Goal: Task Accomplishment & Management: Manage account settings

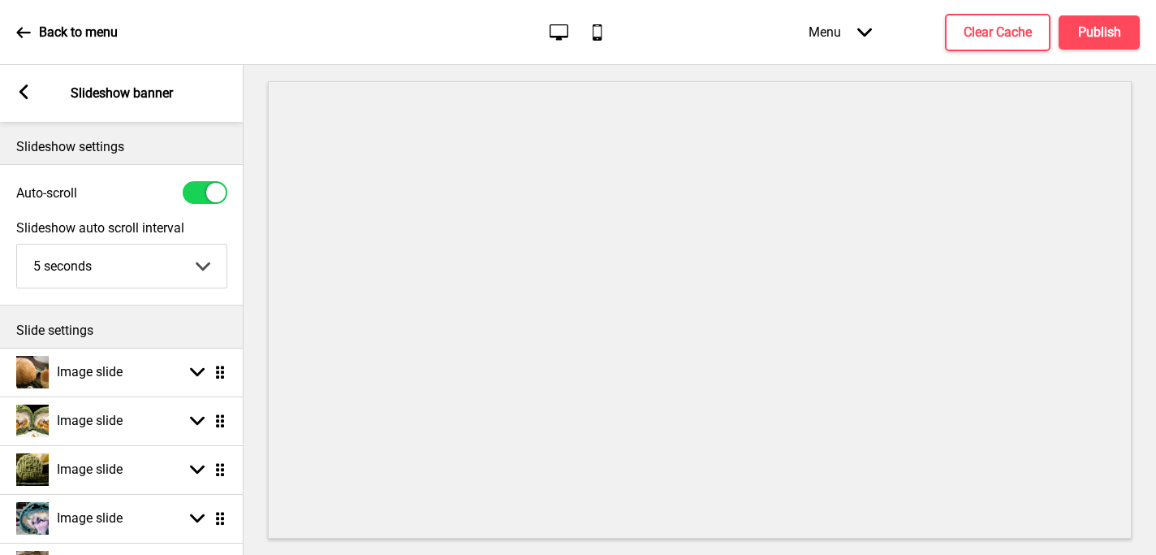
select select "left"
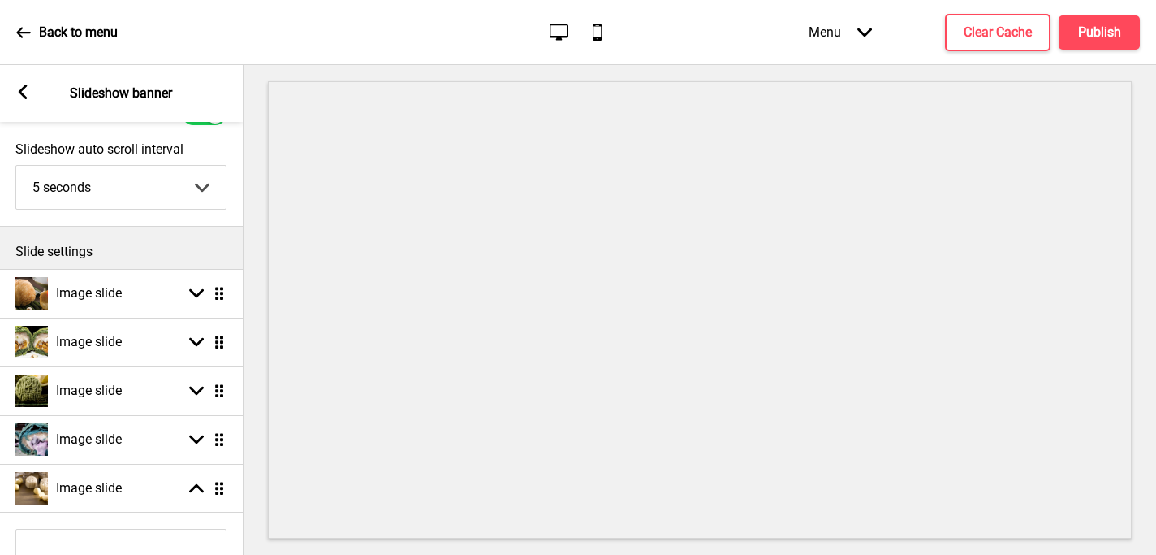
scroll to position [86, 0]
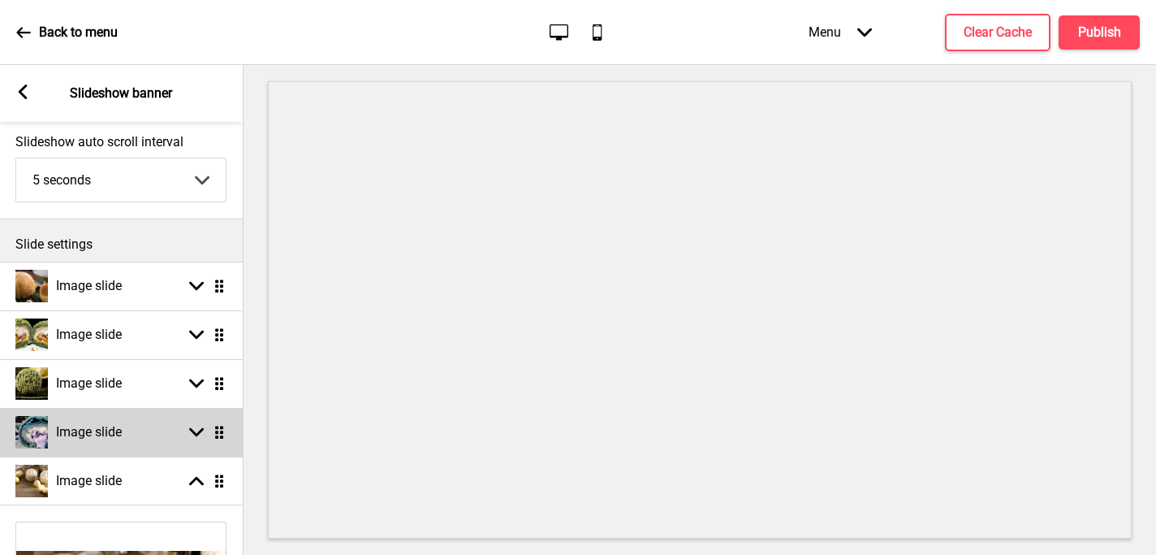
click at [196, 434] on icon at bounding box center [196, 432] width 15 height 9
select select "left"
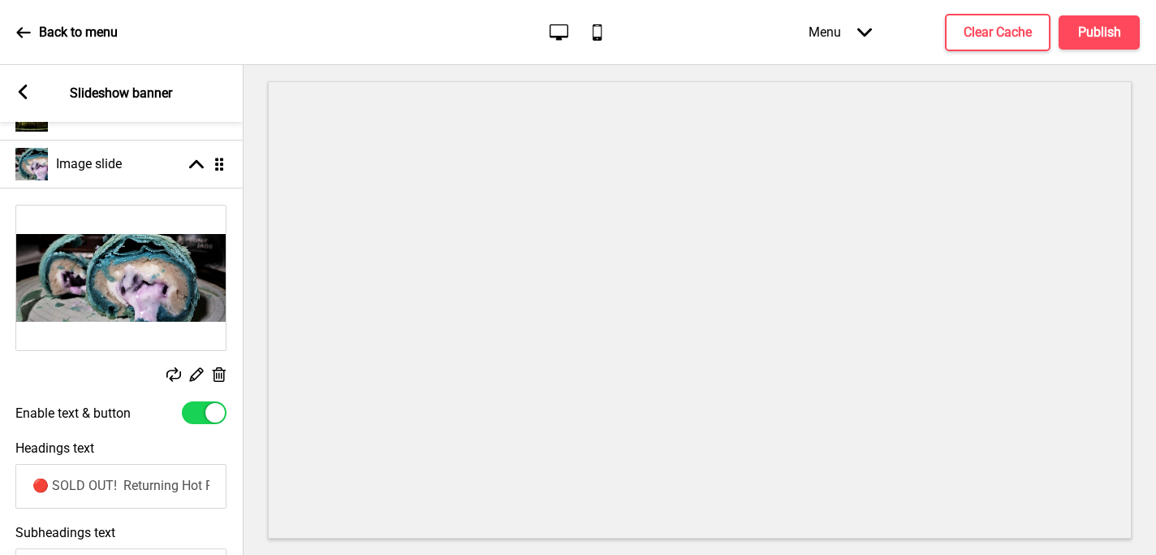
scroll to position [356, 0]
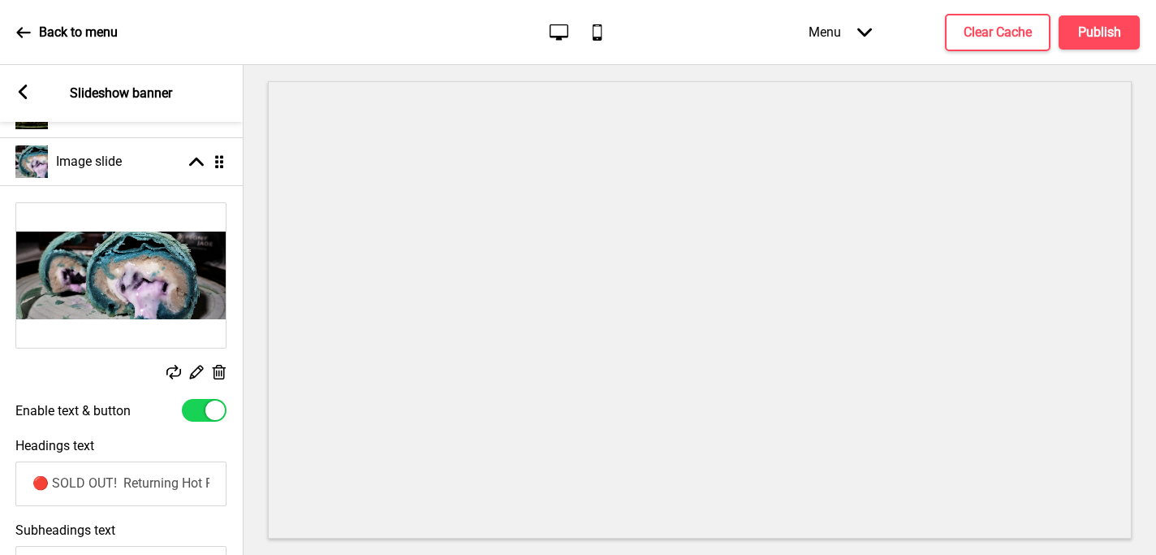
click at [170, 376] on icon at bounding box center [173, 372] width 15 height 15
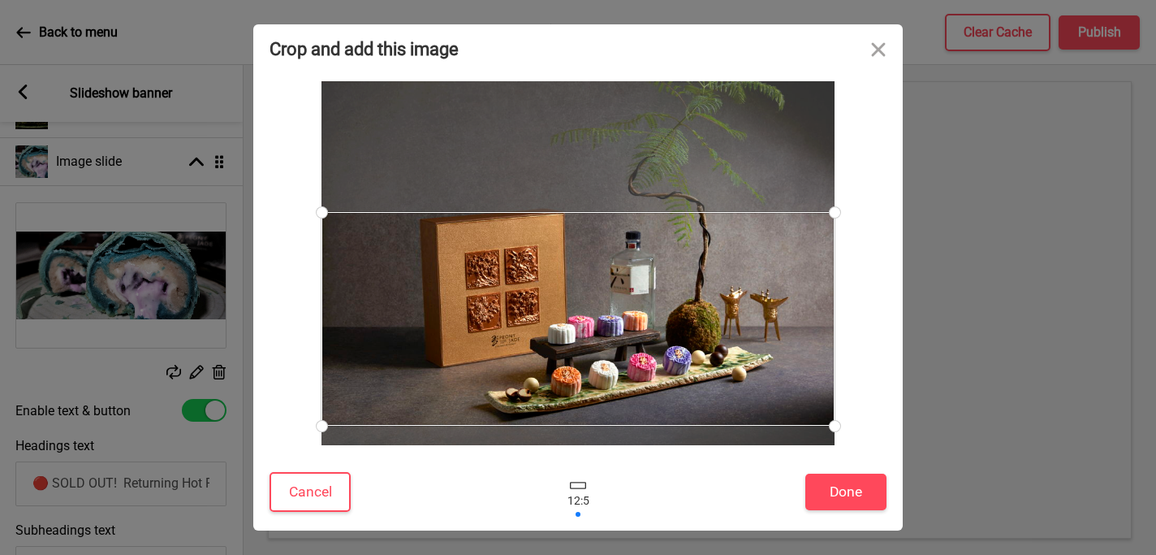
drag, startPoint x: 743, startPoint y: 242, endPoint x: 739, endPoint y: 305, distance: 63.5
click at [739, 305] on div at bounding box center [578, 319] width 513 height 214
click at [837, 492] on button "Done" at bounding box center [845, 491] width 81 height 37
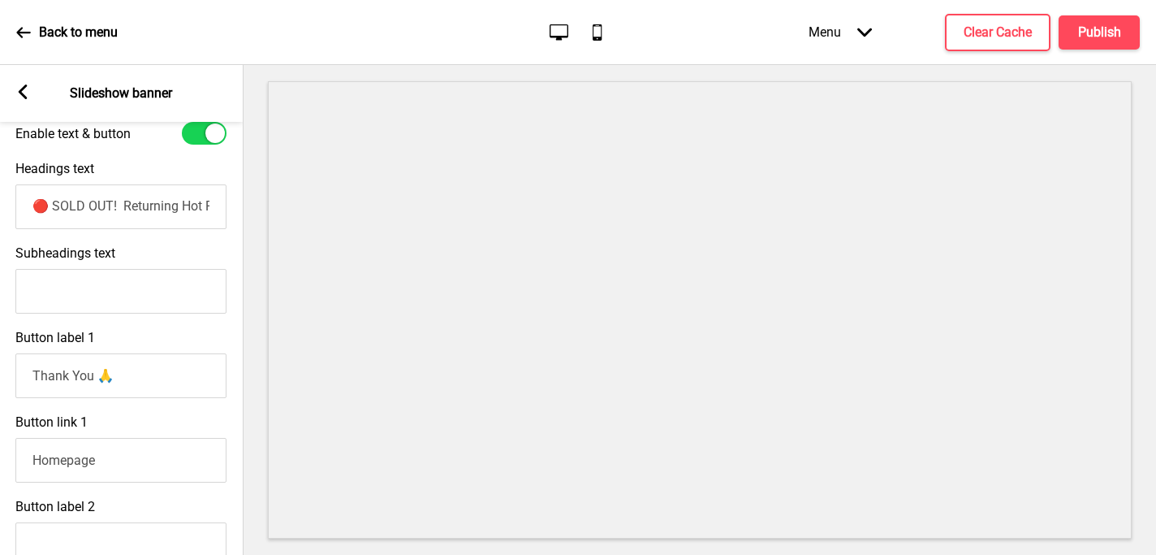
scroll to position [594, 0]
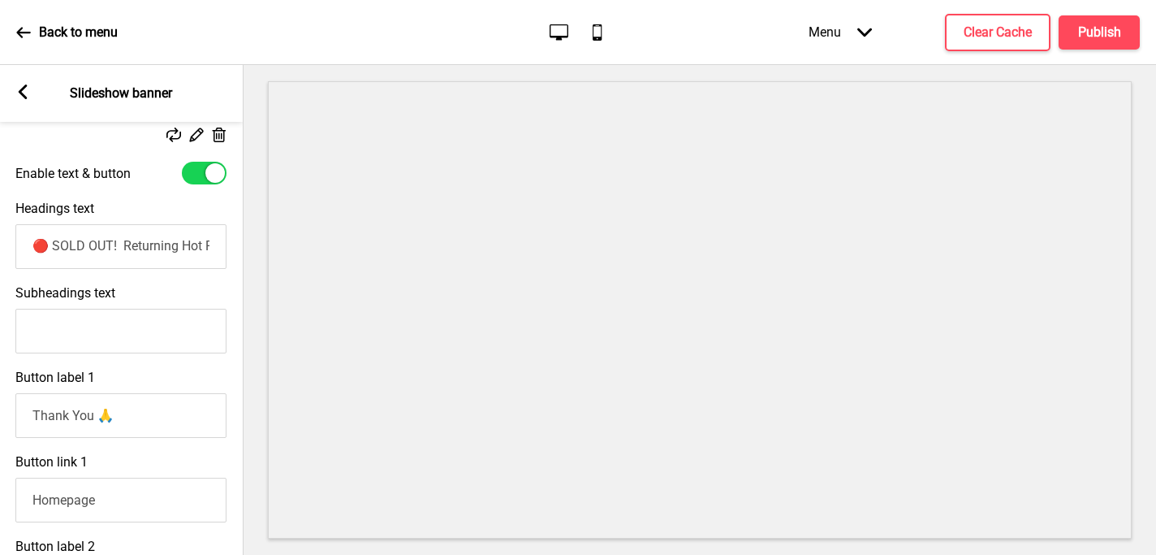
drag, startPoint x: 739, startPoint y: 305, endPoint x: 245, endPoint y: 260, distance: 495.7
click at [245, 260] on div "Section General Settings Header Marketing Popup Slideshow banner Show Drag Anno…" at bounding box center [578, 310] width 1156 height 490
type input "N"
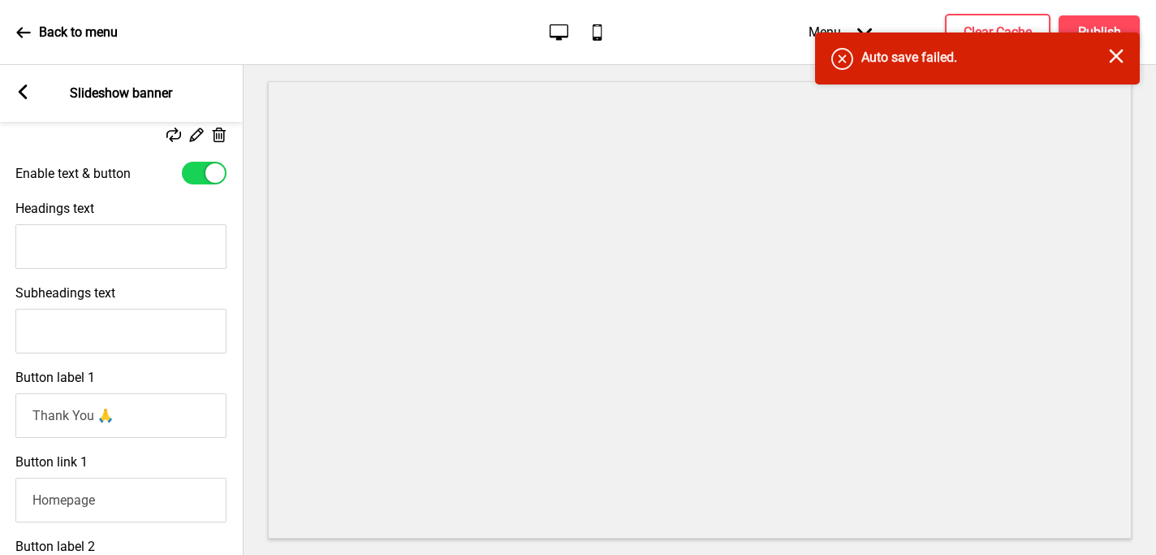
click at [110, 241] on input "Headings text" at bounding box center [120, 246] width 211 height 45
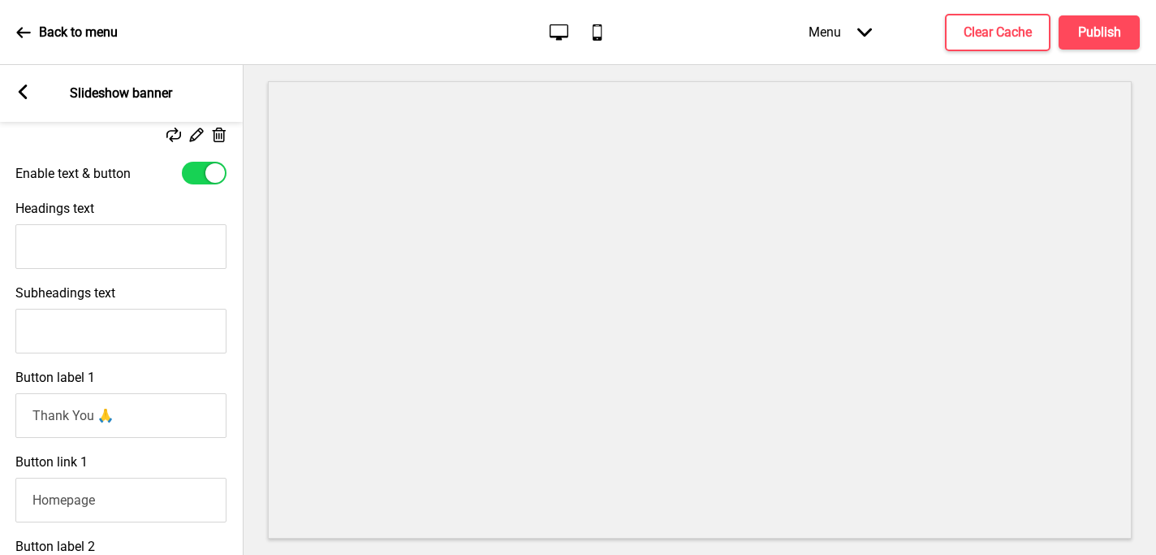
paste input "Limited Edition! New Flavours in “Luxe Moonlit Elixir” With Liqueur Content (U.…"
type input "Limited Edition! New Flavours in “Luxe Moonlit Elixir” With Liqueur Content (U.…"
drag, startPoint x: 118, startPoint y: 417, endPoint x: 23, endPoint y: 414, distance: 95.0
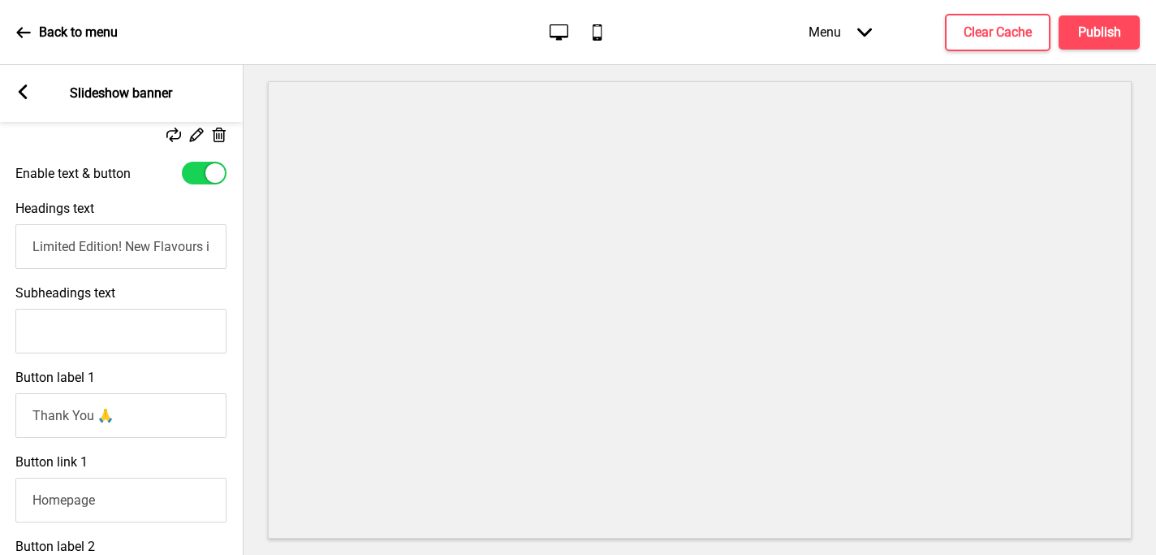
click at [23, 414] on input "Thank You 🙏" at bounding box center [120, 415] width 211 height 45
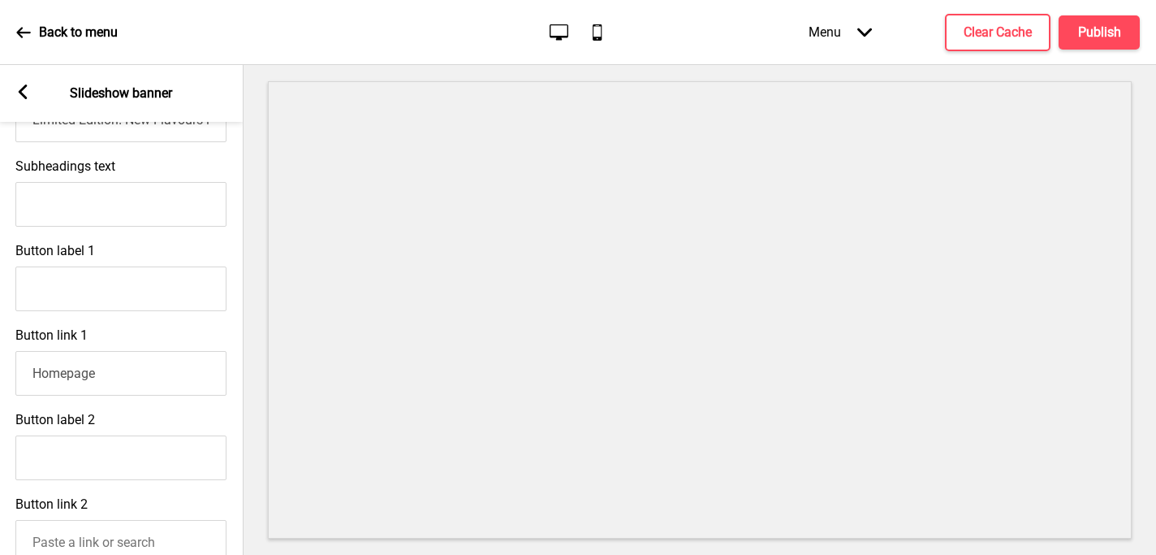
scroll to position [893, 0]
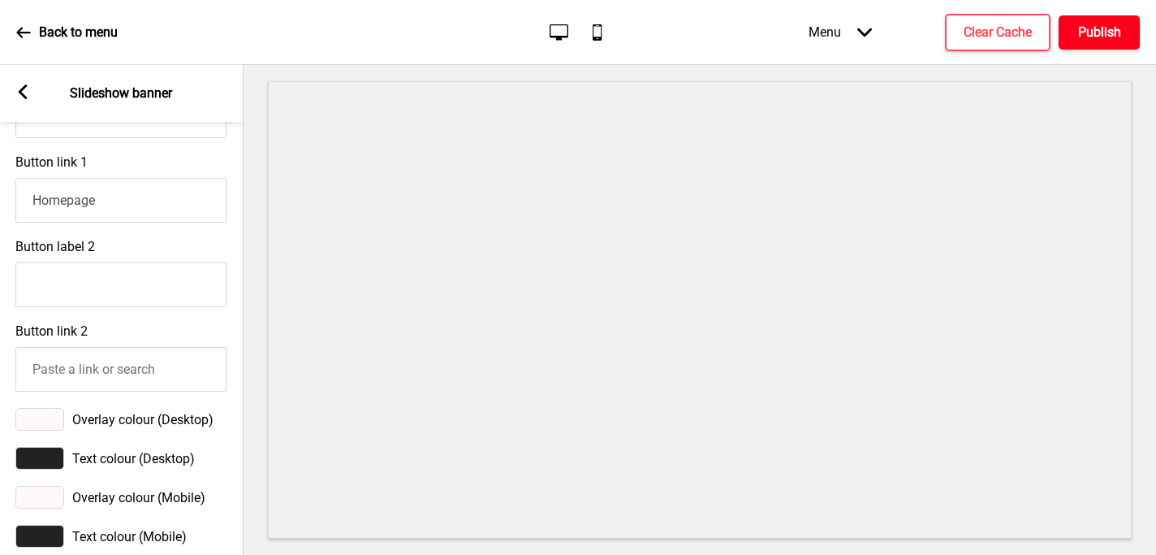
click at [1097, 31] on h4 "Publish" at bounding box center [1099, 33] width 43 height 18
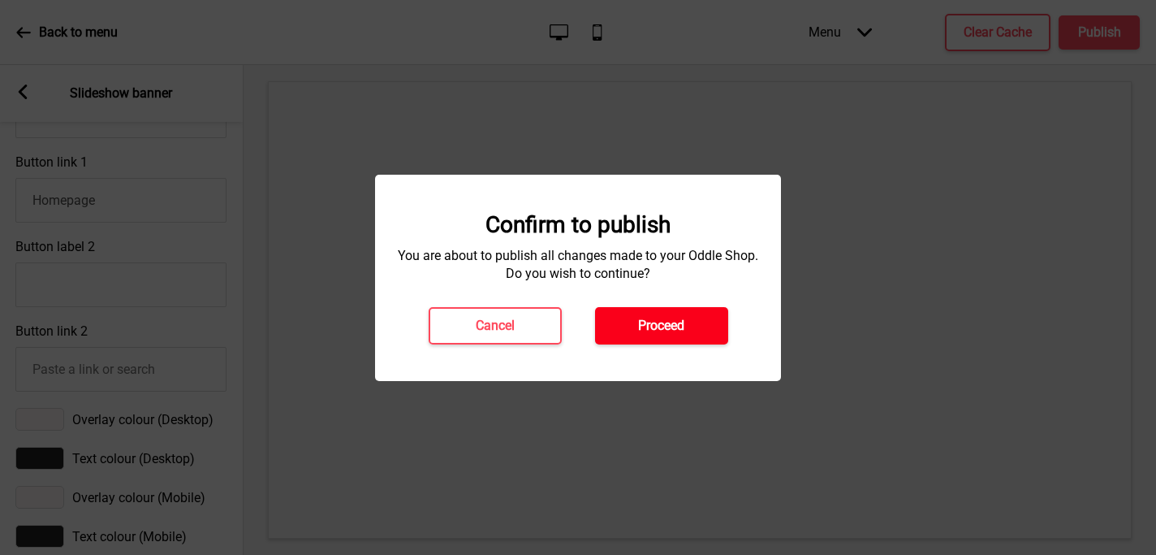
click at [651, 330] on h4 "Proceed" at bounding box center [661, 326] width 46 height 18
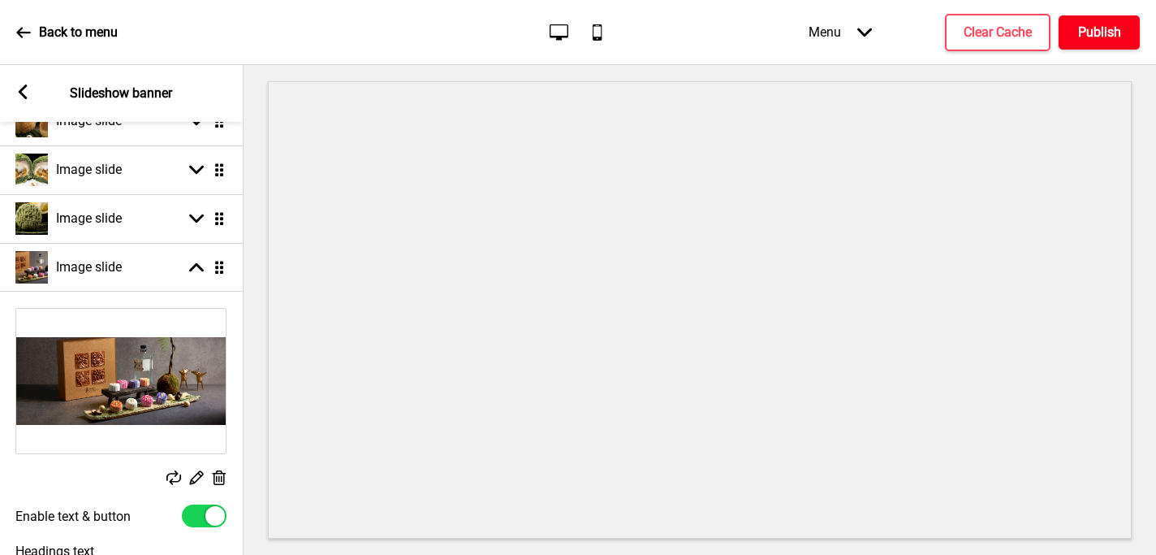
scroll to position [111, 0]
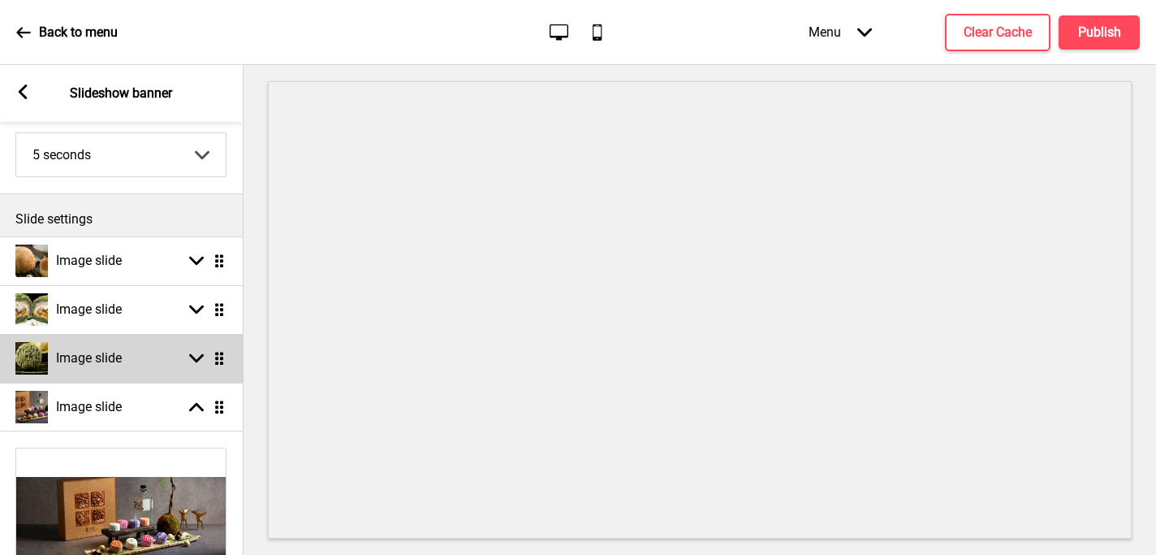
click at [120, 351] on h4 "Image slide" at bounding box center [89, 358] width 66 height 18
select select "right"
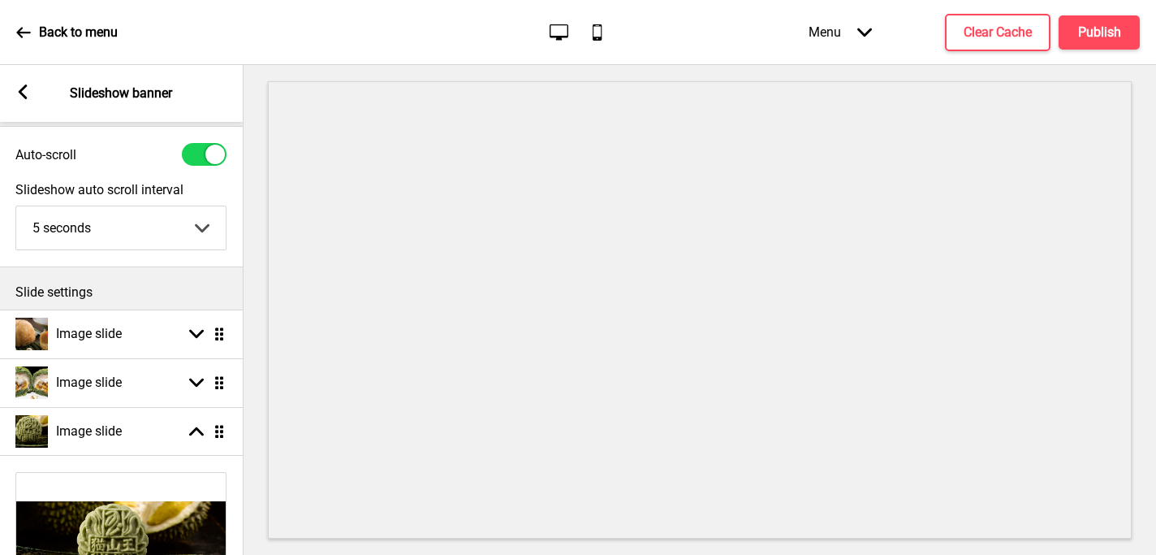
scroll to position [0, 0]
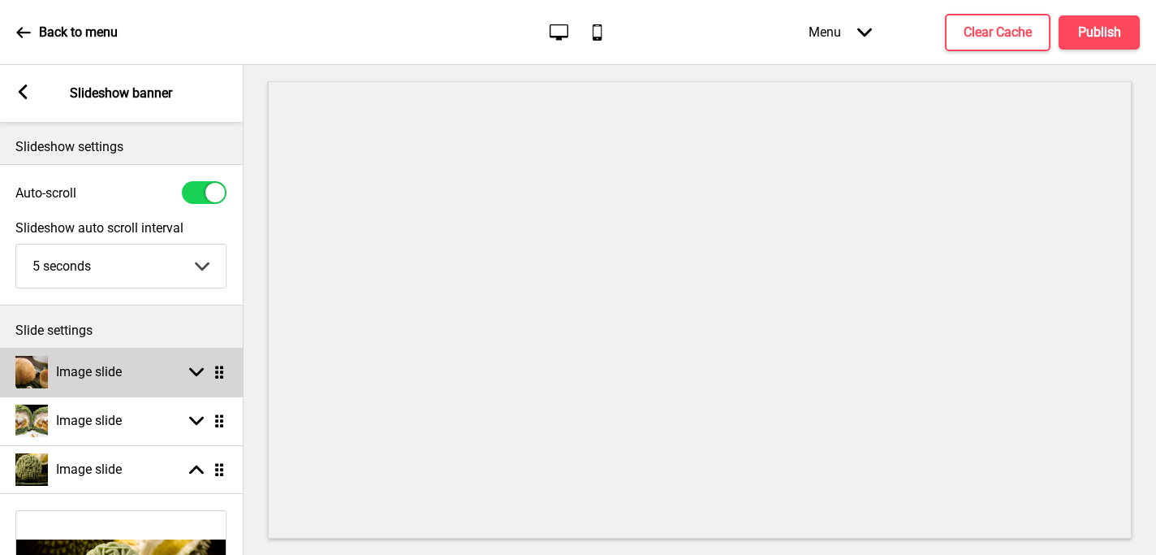
click at [146, 382] on div "Image slide Arrow down Drag" at bounding box center [121, 372] width 244 height 49
select select "left"
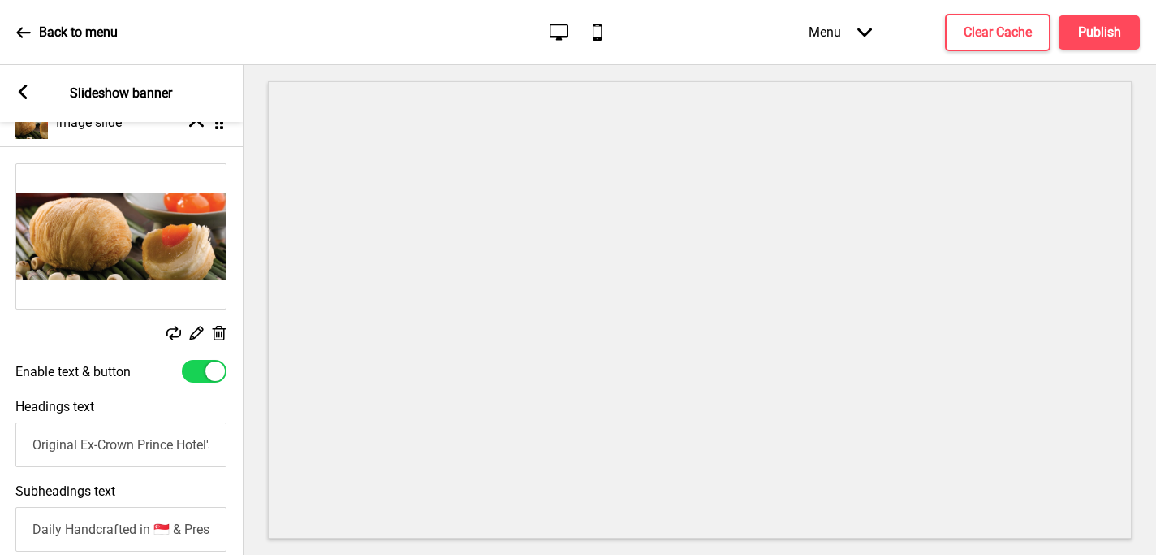
scroll to position [309, 0]
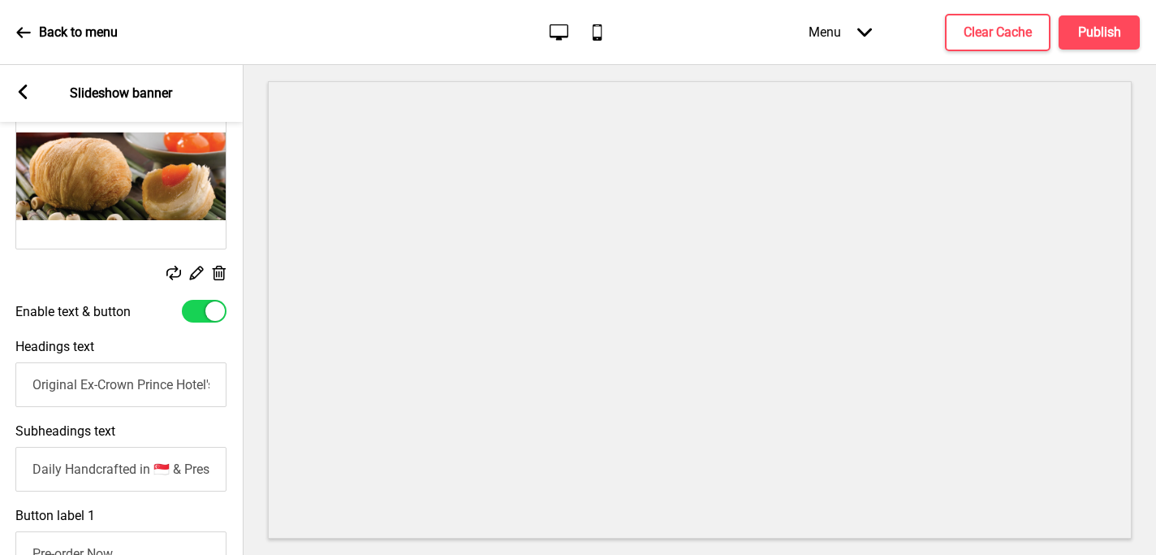
click at [35, 470] on input "Daily Handcrafted in 🇸🇬 & Preservative-free!" at bounding box center [120, 469] width 211 height 45
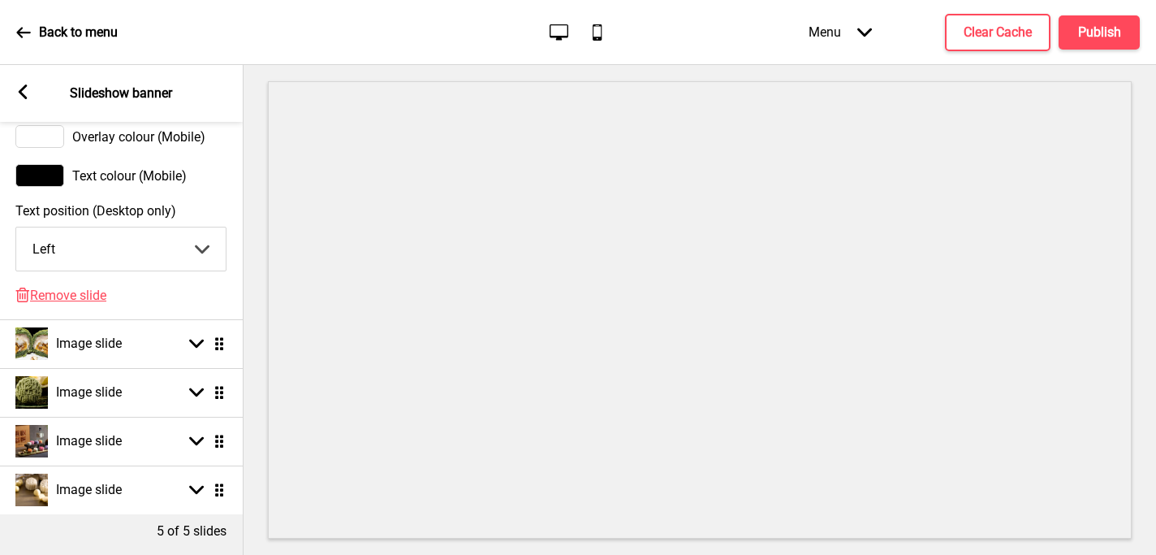
scroll to position [1181, 0]
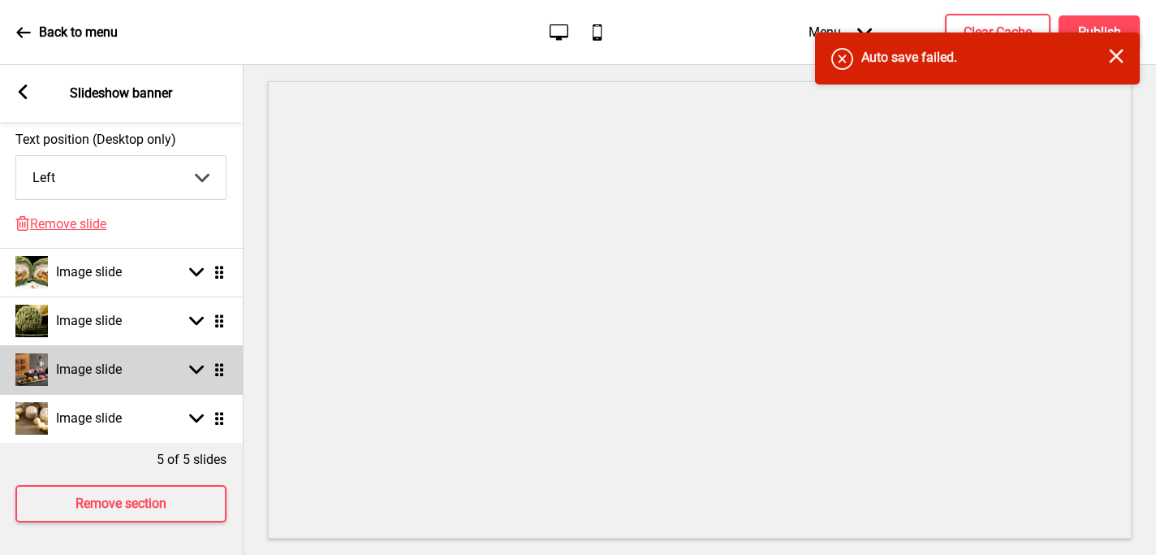
click at [160, 379] on div "Image slide Arrow down Drag" at bounding box center [121, 369] width 244 height 49
select select "left"
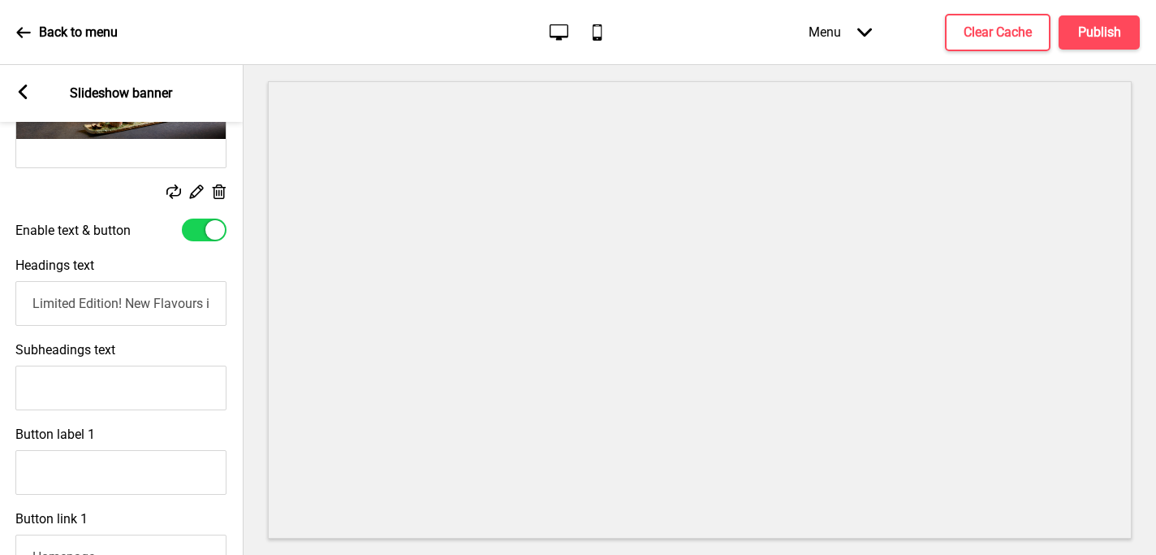
scroll to position [564, 0]
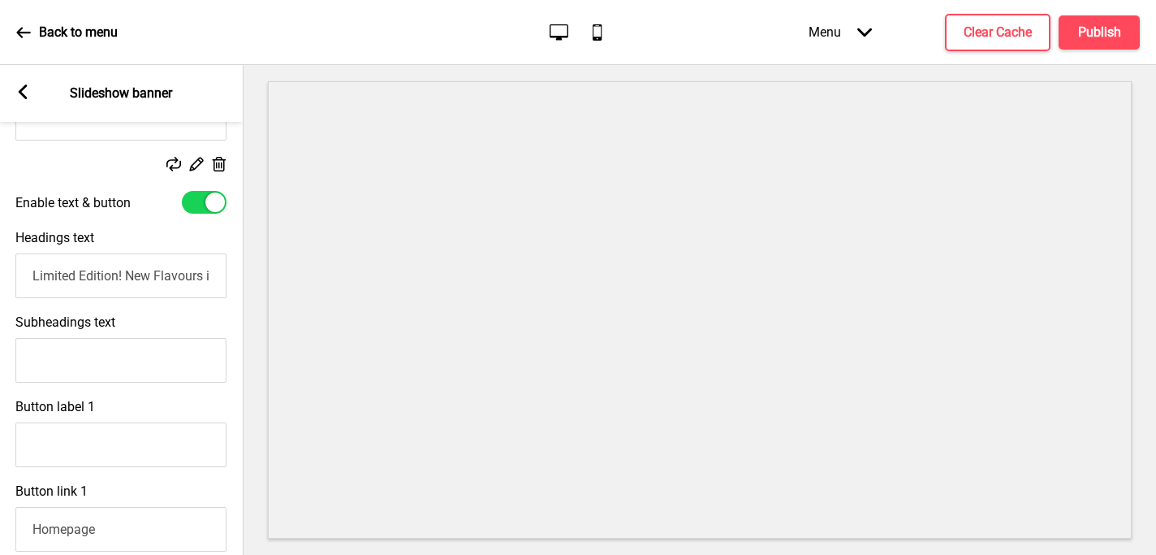
click at [68, 369] on input "Subheadings text" at bounding box center [120, 360] width 211 height 45
paste input "Daily Handcrafted in 🇸🇬 & Preservative-free!"
type input "Daily Handcrafted in 🇸🇬 & Preservative-free!"
click at [34, 452] on input "Button label 1" at bounding box center [120, 444] width 211 height 45
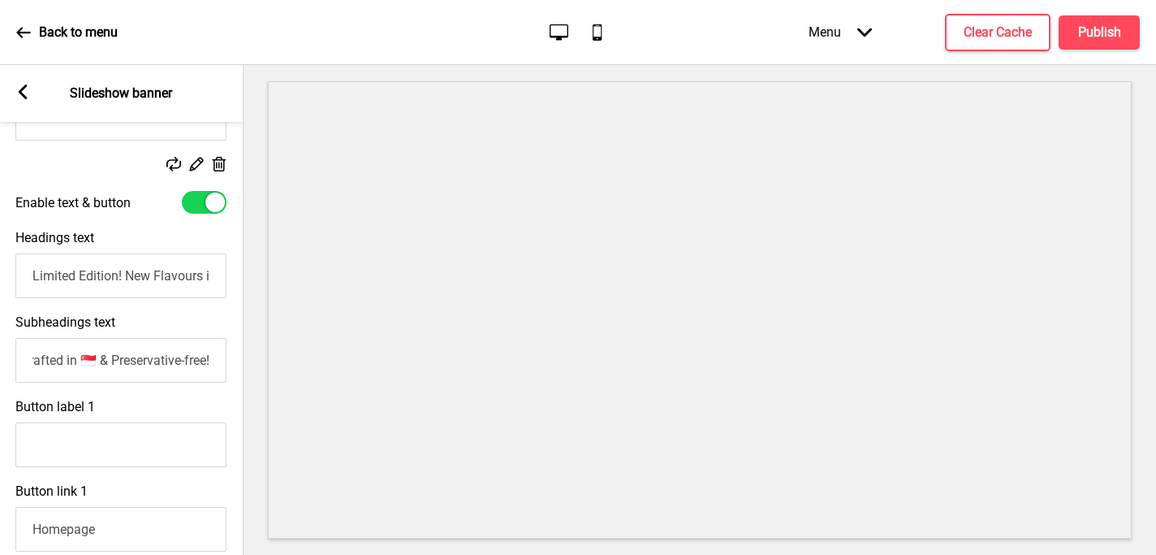
scroll to position [0, 0]
type input "Pre-order Now"
click at [1086, 26] on h4 "Publish" at bounding box center [1099, 33] width 43 height 18
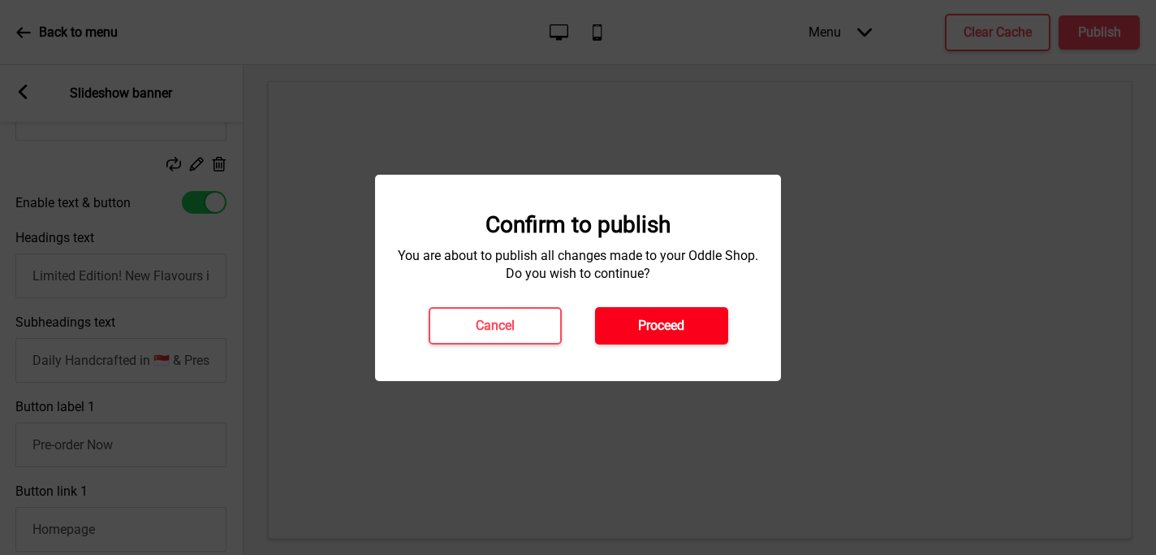
click at [676, 329] on h4 "Proceed" at bounding box center [661, 326] width 46 height 18
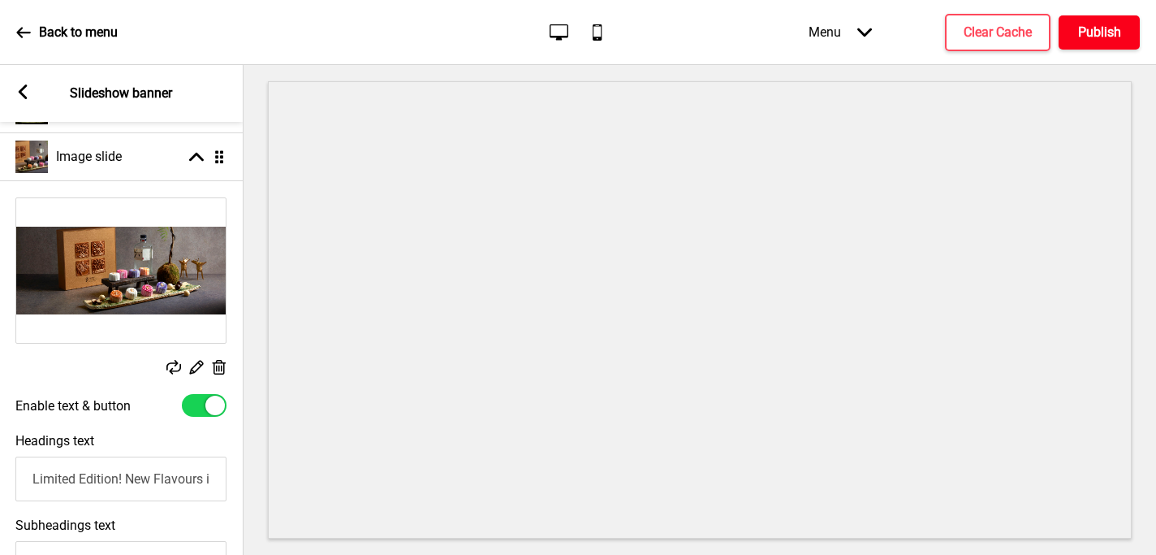
scroll to position [369, 0]
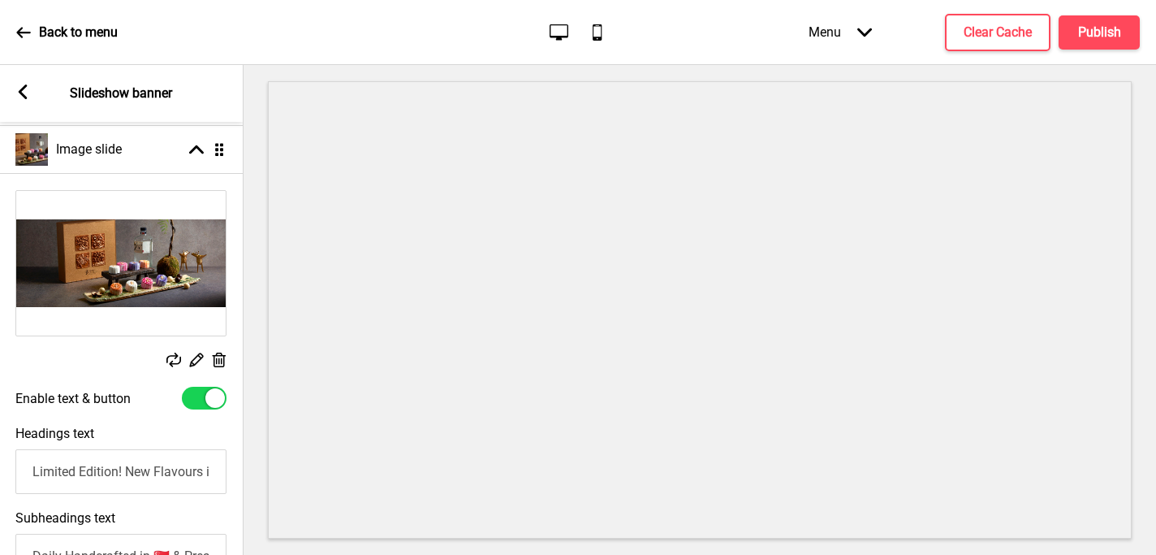
click at [160, 477] on input "Limited Edition! New Flavours in “Luxe Moonlit Elixir” With Liqueur Content (U.…" at bounding box center [120, 471] width 211 height 45
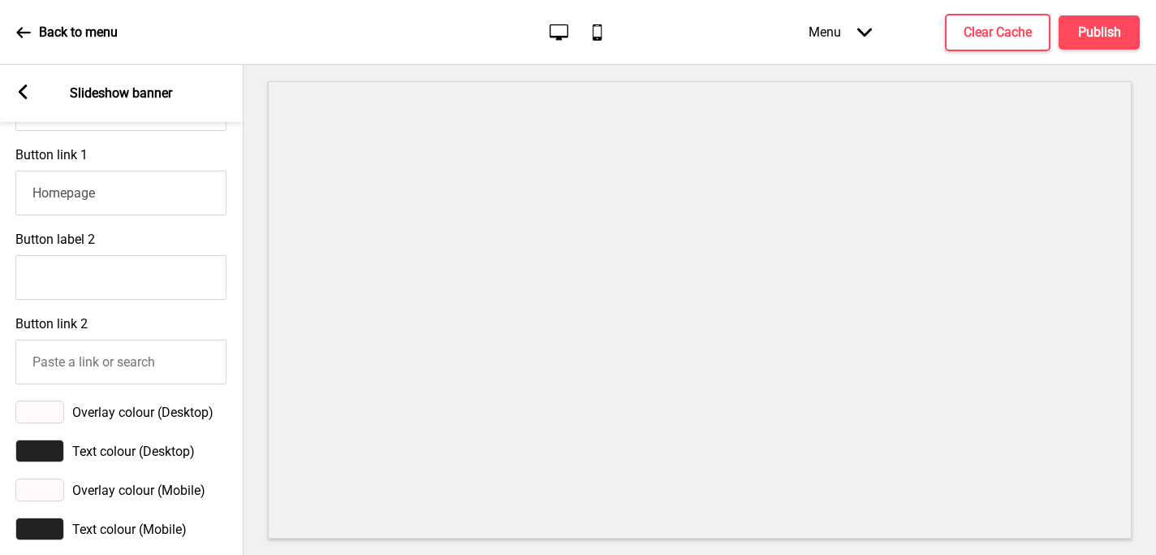
scroll to position [907, 0]
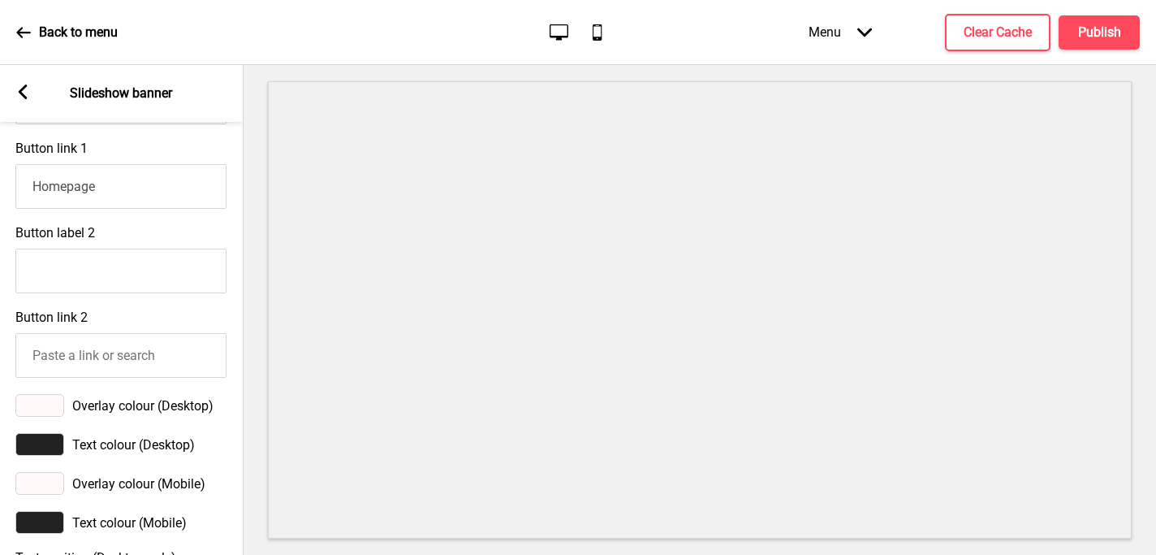
type input "Limited Edition! New Flavours in “Luxe Moonlit Elixir” With Liqueur Content"
click at [20, 93] on icon at bounding box center [23, 91] width 9 height 15
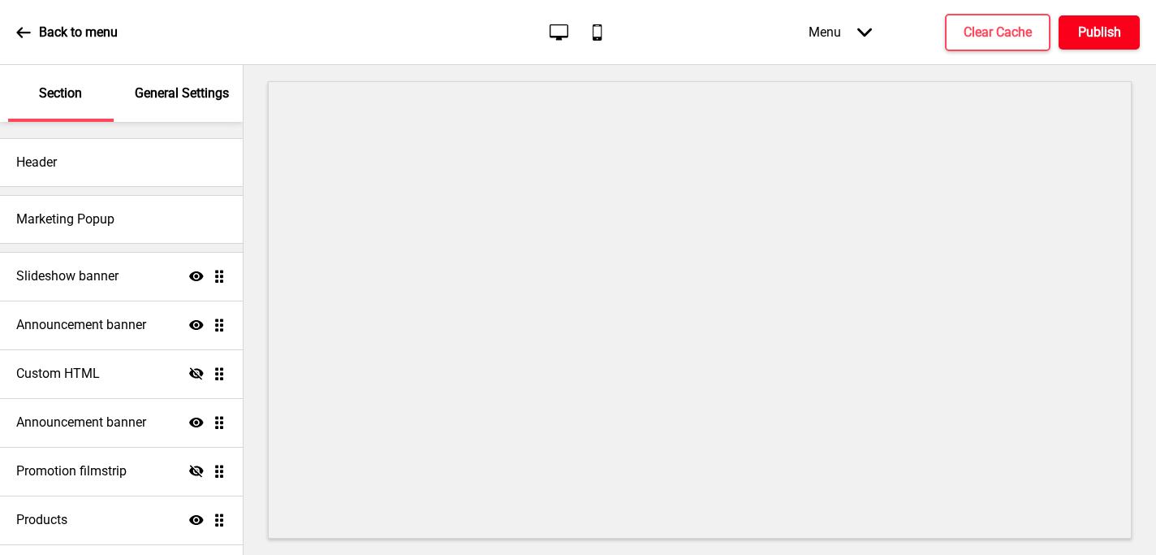
click at [1111, 32] on h4 "Publish" at bounding box center [1099, 33] width 43 height 18
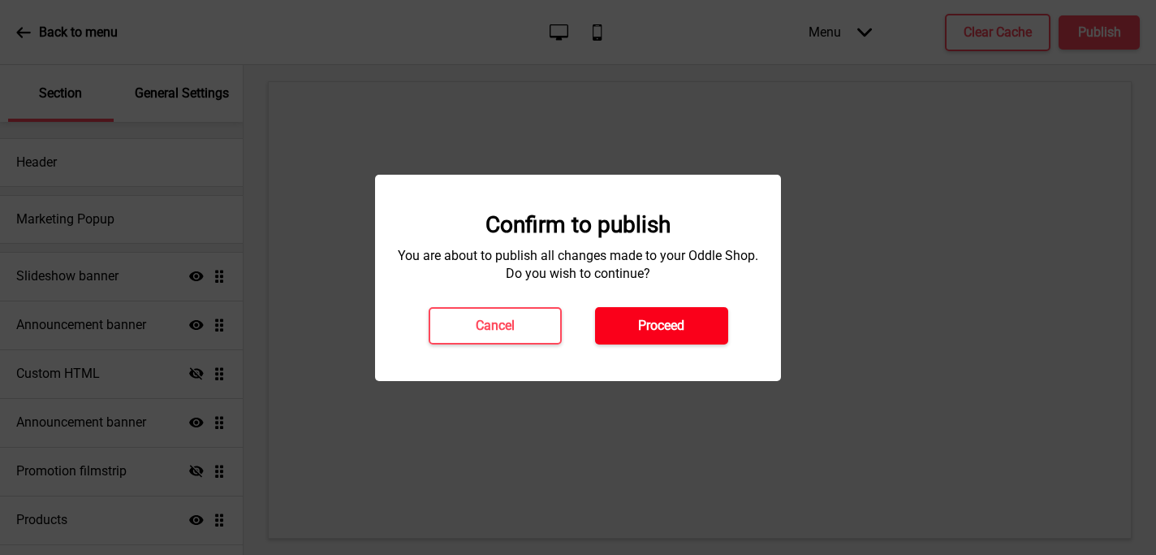
click at [670, 330] on h4 "Proceed" at bounding box center [661, 326] width 46 height 18
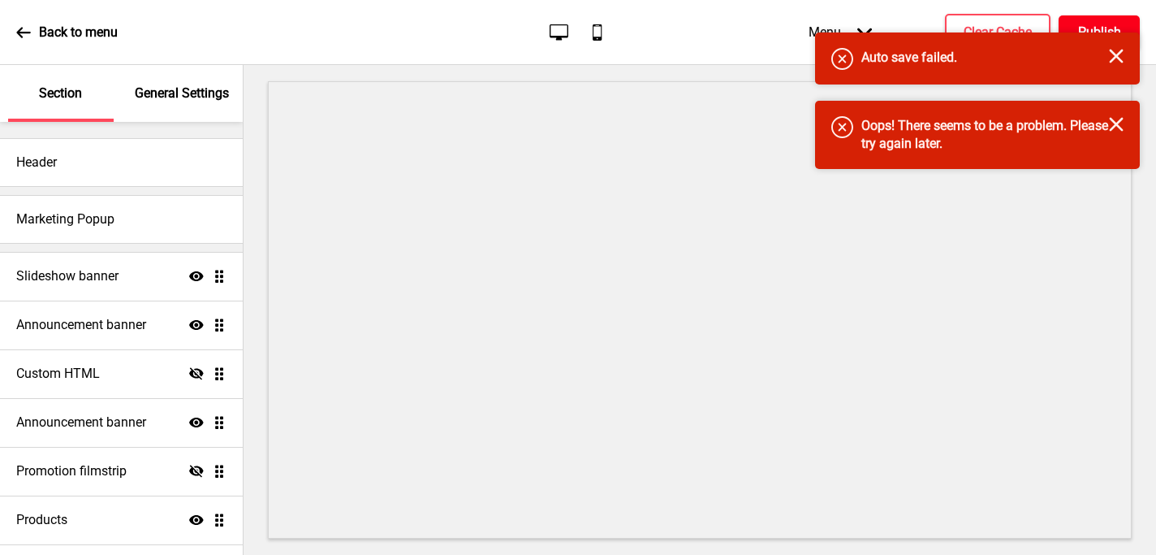
click at [1109, 51] on h4 "Auto save failed." at bounding box center [985, 58] width 248 height 18
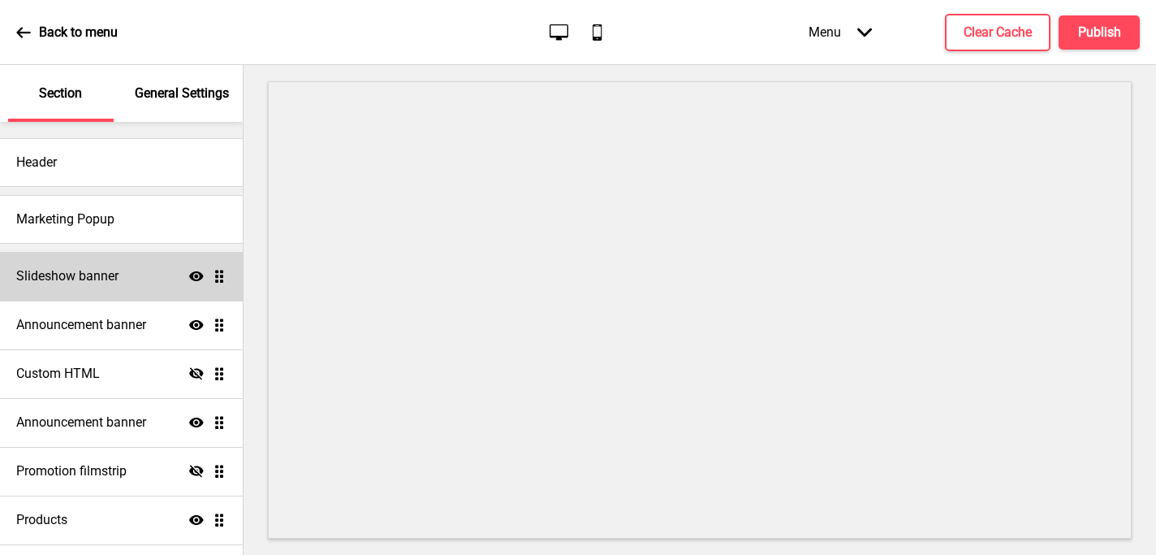
click at [146, 295] on div "Slideshow banner Show Drag" at bounding box center [121, 276] width 243 height 49
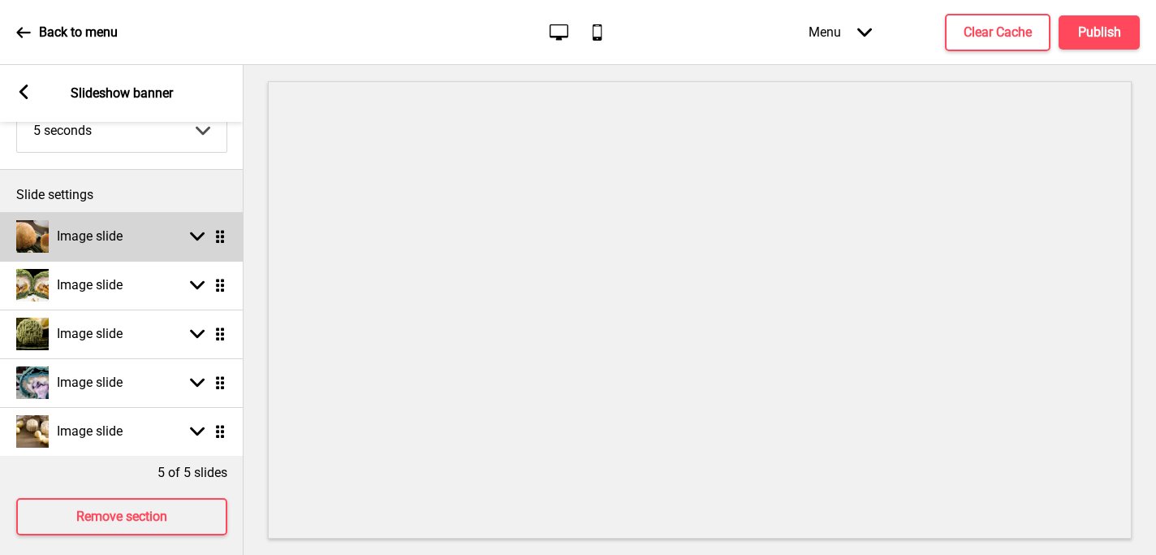
scroll to position [136, 0]
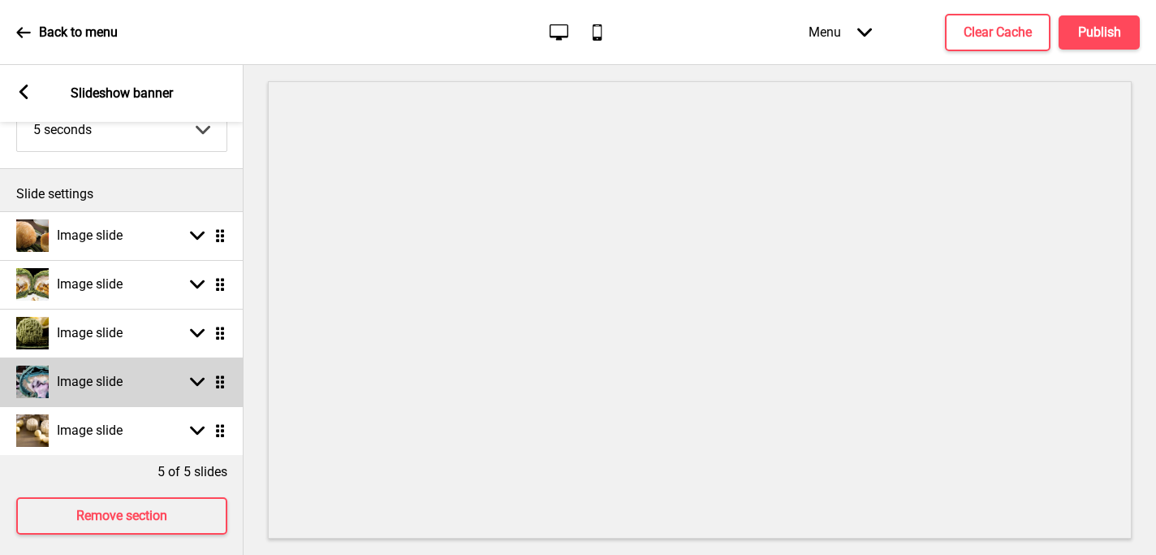
click at [192, 382] on rect at bounding box center [197, 381] width 15 height 15
select select "left"
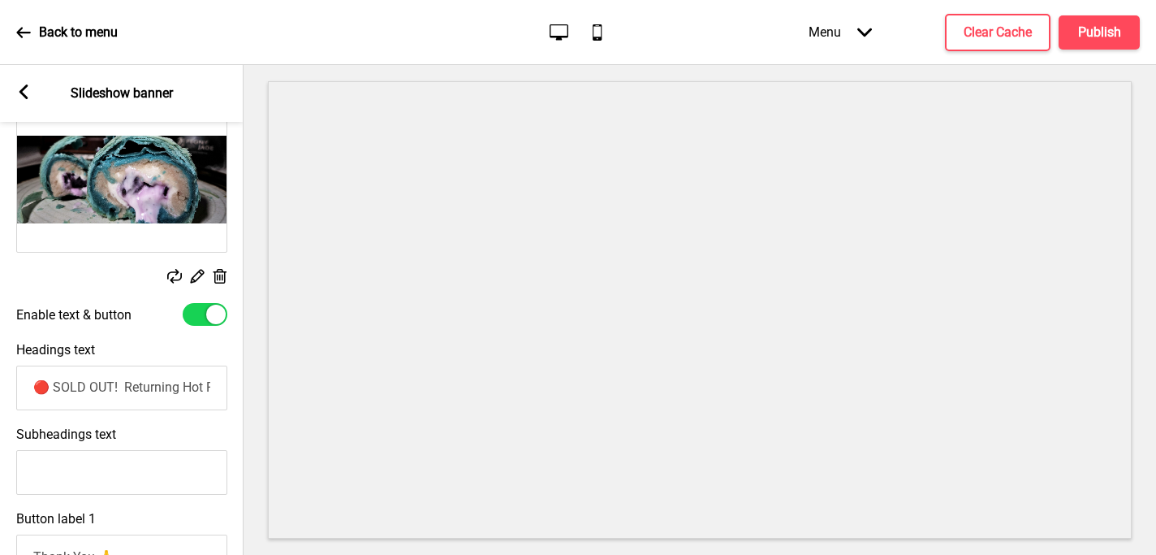
scroll to position [455, 0]
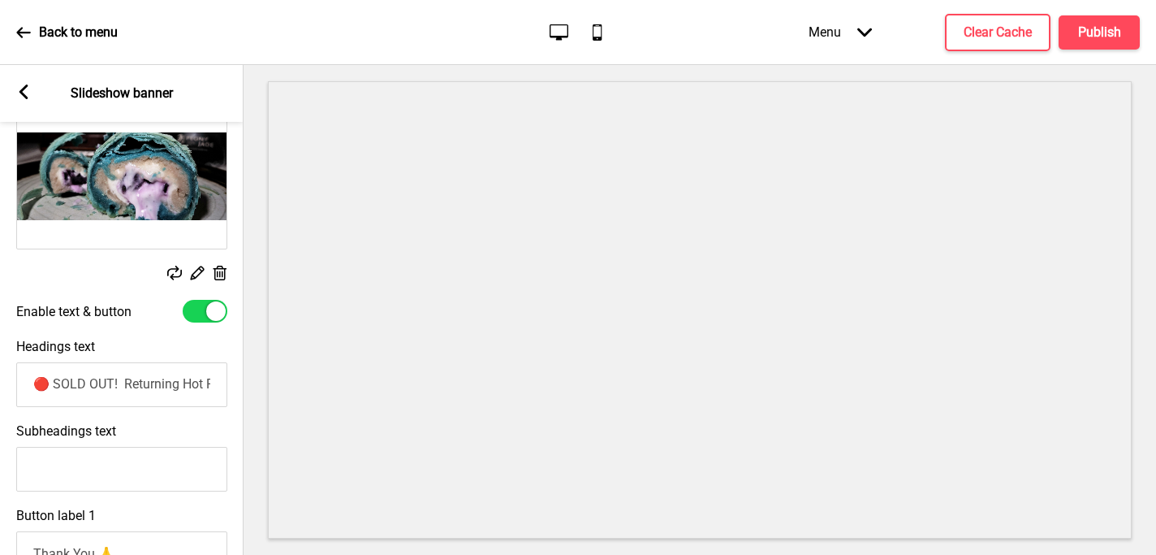
click at [34, 388] on input "🔴 SOLD OUT! Returning Hot Fav! Peony Jade's 2020 Original Flaky Mochi [PERSON_N…" at bounding box center [121, 384] width 211 height 45
paste input "Daily Handcrafted in 🇸🇬 & Preservative-free!"
type input "Daily Handcrafted in 🇸🇬 & Preservative-free!"
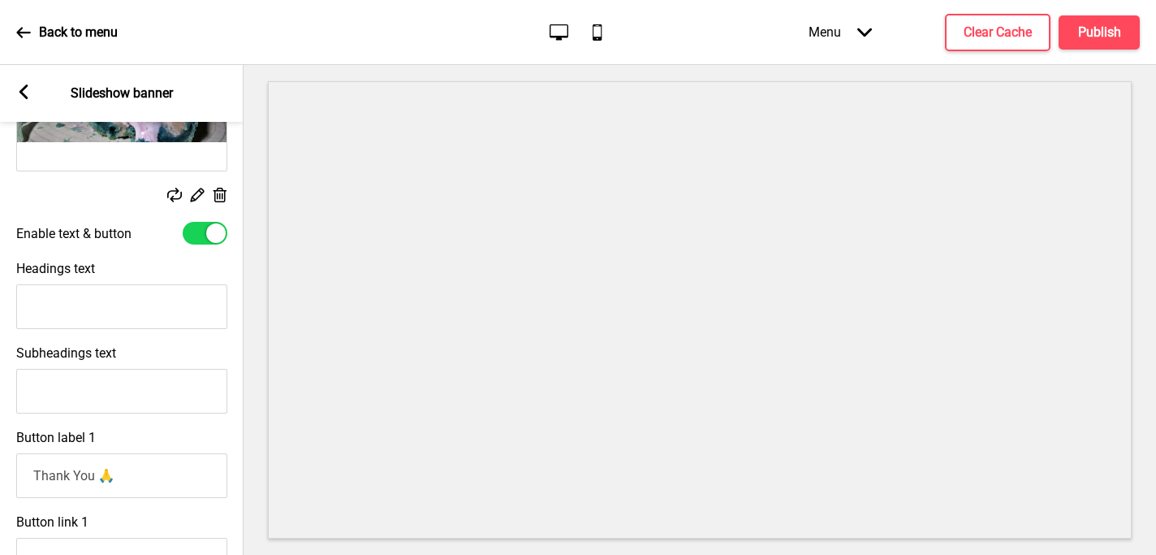
scroll to position [554, 0]
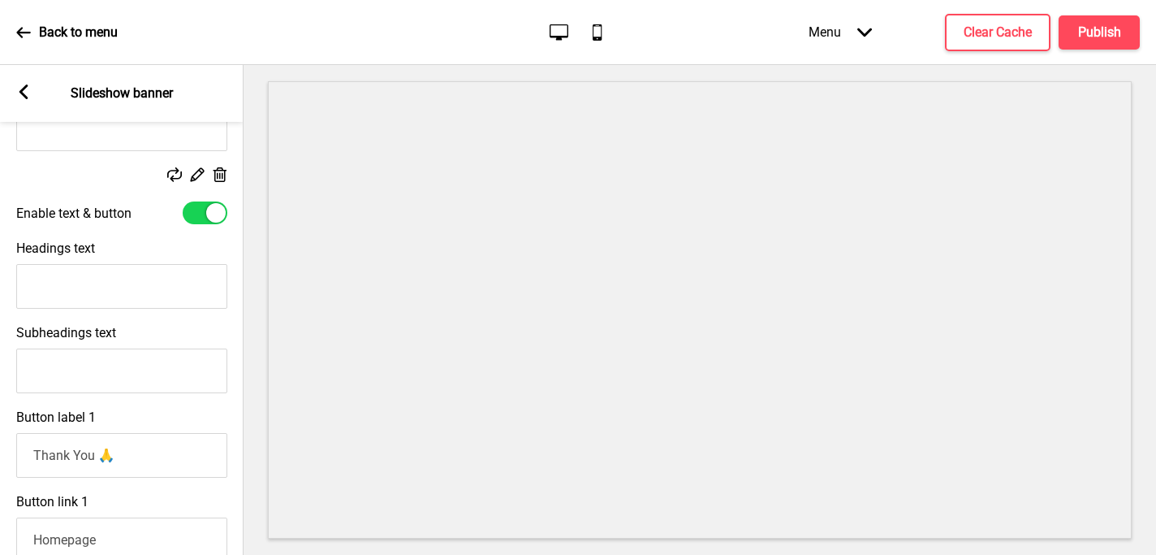
drag, startPoint x: 124, startPoint y: 452, endPoint x: -11, endPoint y: 413, distance: 141.1
click at [0, 413] on html "Back to menu Desktop Mobile Menu Arrow down Product Page Store Information Chec…" at bounding box center [578, 277] width 1156 height 555
paste input "Daily Handcrafted in 🇸🇬 & Preservative-free!"
type input "Daily Handcrafted in 🇸🇬 & Preservative-free!"
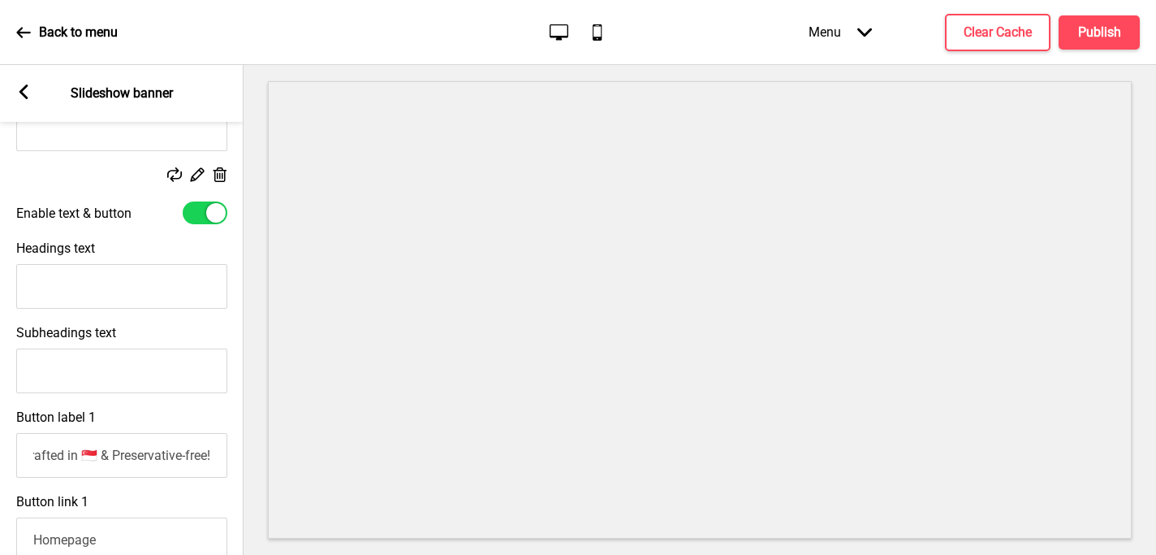
scroll to position [0, 0]
click at [165, 286] on input "Headings text" at bounding box center [121, 286] width 211 height 45
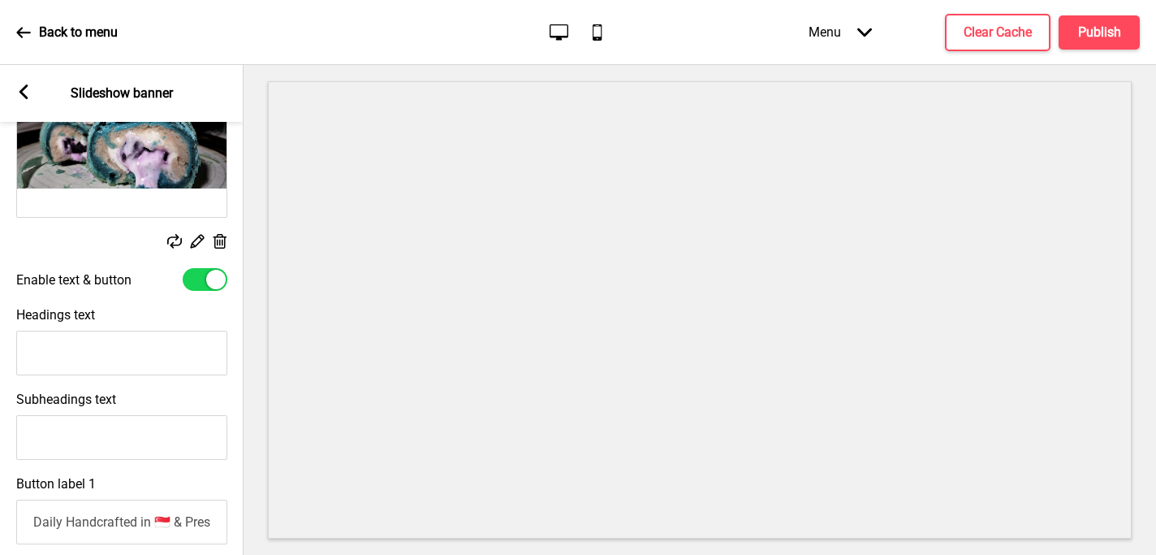
scroll to position [459, 0]
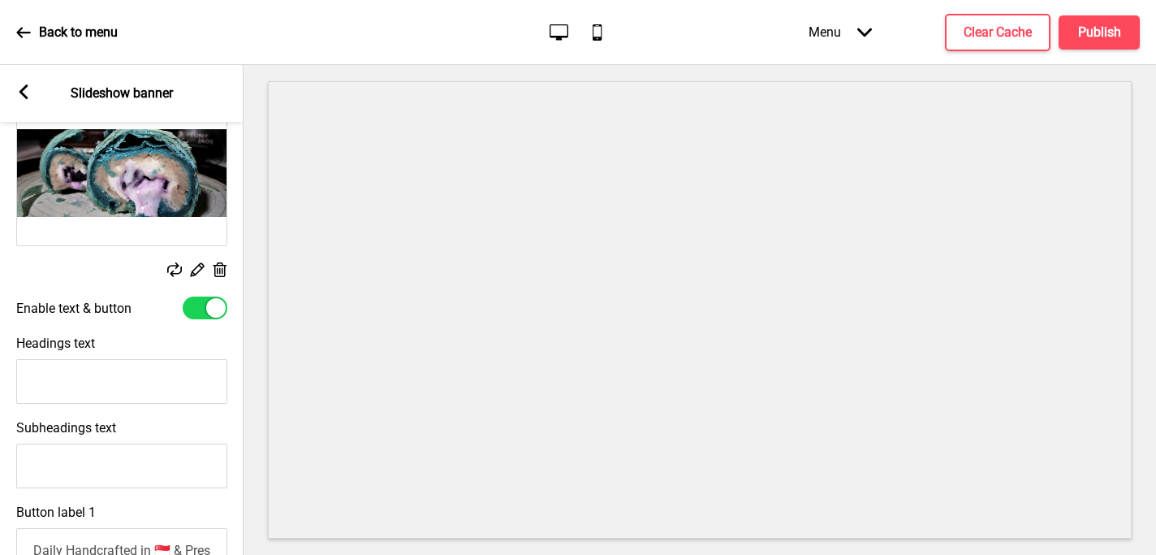
click at [173, 266] on icon at bounding box center [174, 269] width 15 height 15
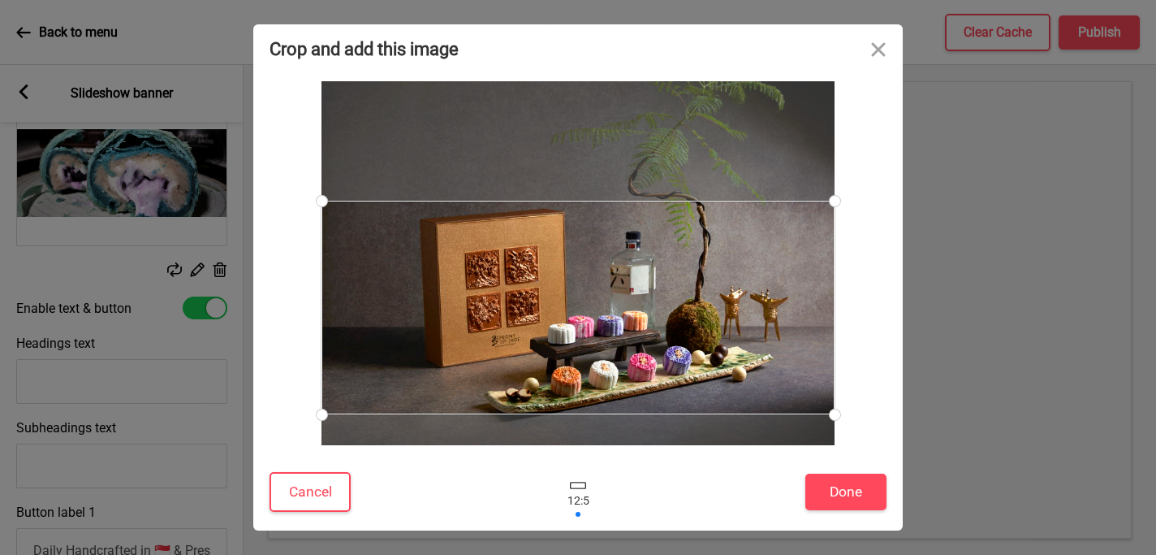
drag, startPoint x: 778, startPoint y: 192, endPoint x: 778, endPoint y: 237, distance: 44.7
click at [778, 237] on div at bounding box center [578, 308] width 513 height 214
click at [853, 487] on button "Done" at bounding box center [845, 491] width 81 height 37
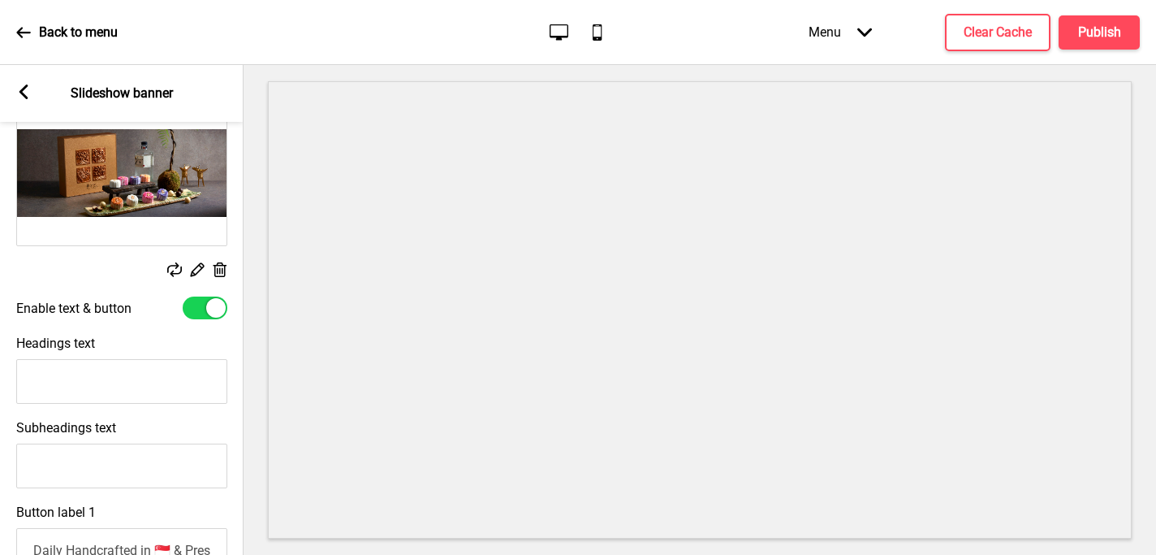
click at [98, 373] on input "Headings text" at bounding box center [121, 381] width 211 height 45
paste input "Limited Edition! New Flavours in “Luxe Moonlit Elixir” Truffles Ganache concoct…"
type input "Limited Edition! New Flavours in “Luxe Moonlit Elixir” Truffles Ganache concoct…"
click at [1102, 28] on h4 "Publish" at bounding box center [1099, 33] width 43 height 18
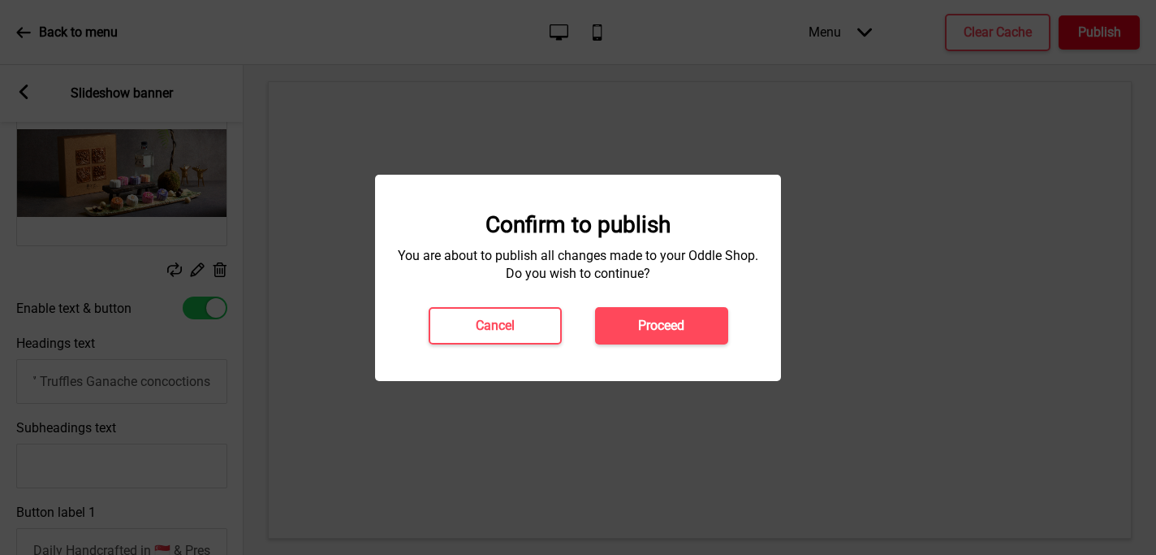
scroll to position [0, 0]
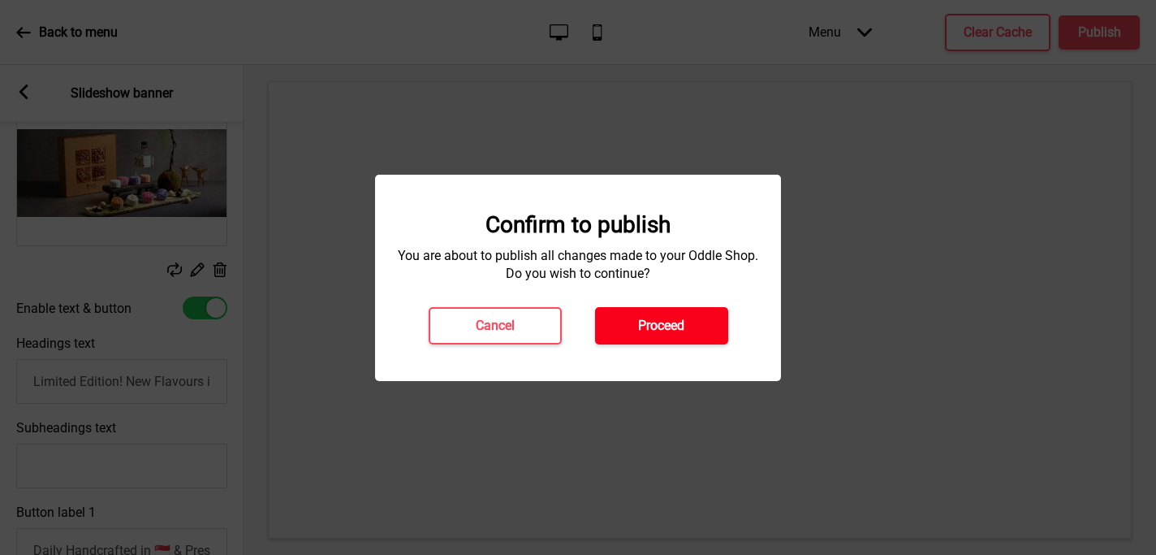
click at [665, 328] on h4 "Proceed" at bounding box center [661, 326] width 46 height 18
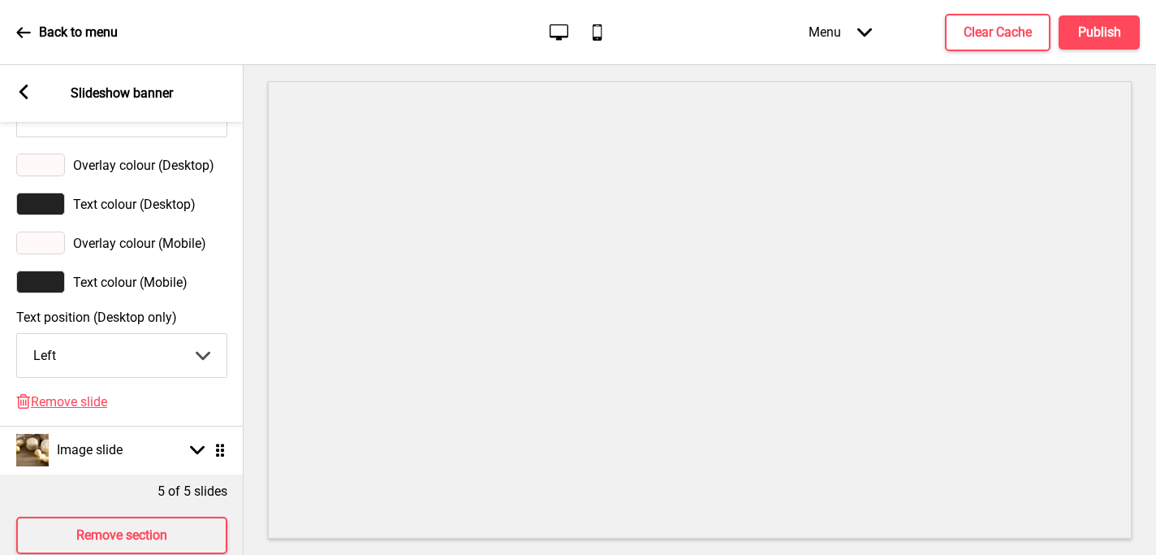
scroll to position [1181, 0]
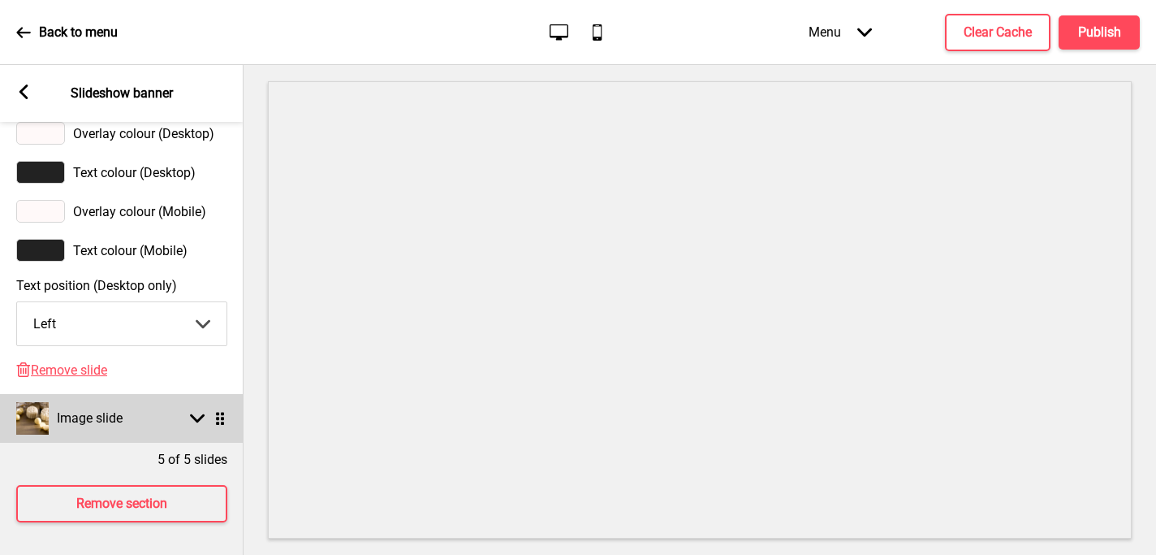
click at [191, 425] on div "Image slide Arrow down Drag" at bounding box center [122, 418] width 244 height 49
select select "left"
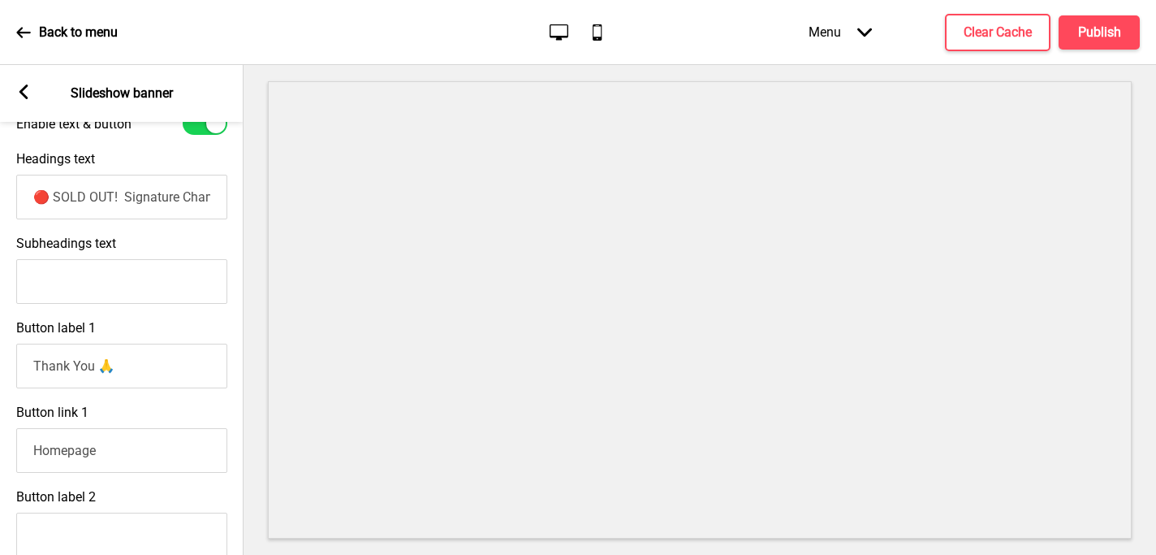
scroll to position [684, 0]
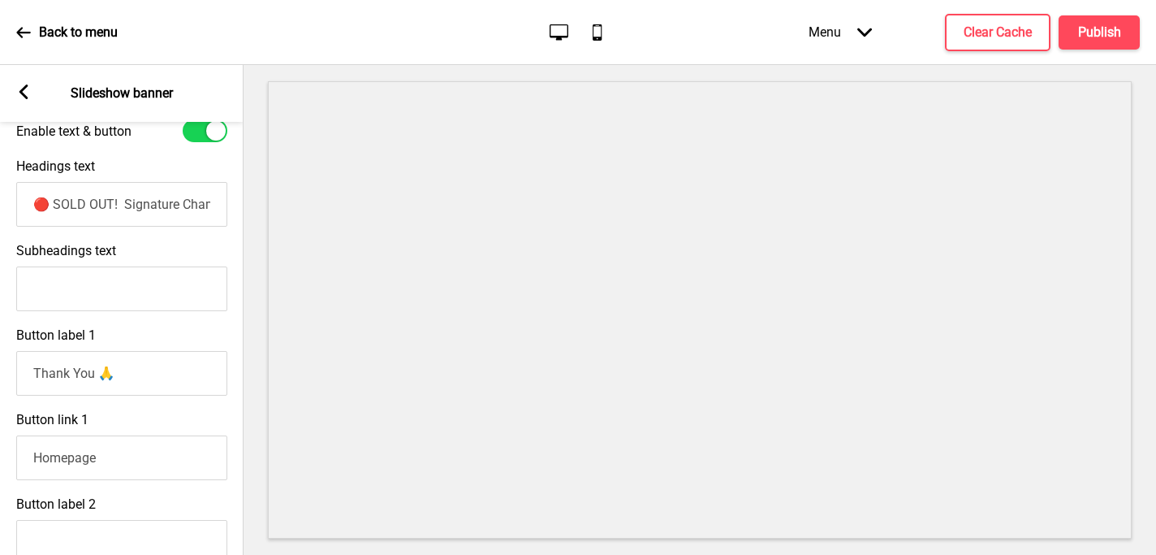
click at [123, 204] on input "🔴 SOLD OUT! Signature Champagne Truffle and Ganache Mini Snowskin Mooncake (Con…" at bounding box center [121, 204] width 211 height 45
type input "🔴 SOLD OUT! Signature Champagne Truffle and Ganache Mini Snowskin Mooncake (Con…"
click at [1103, 36] on h4 "Publish" at bounding box center [1099, 33] width 43 height 18
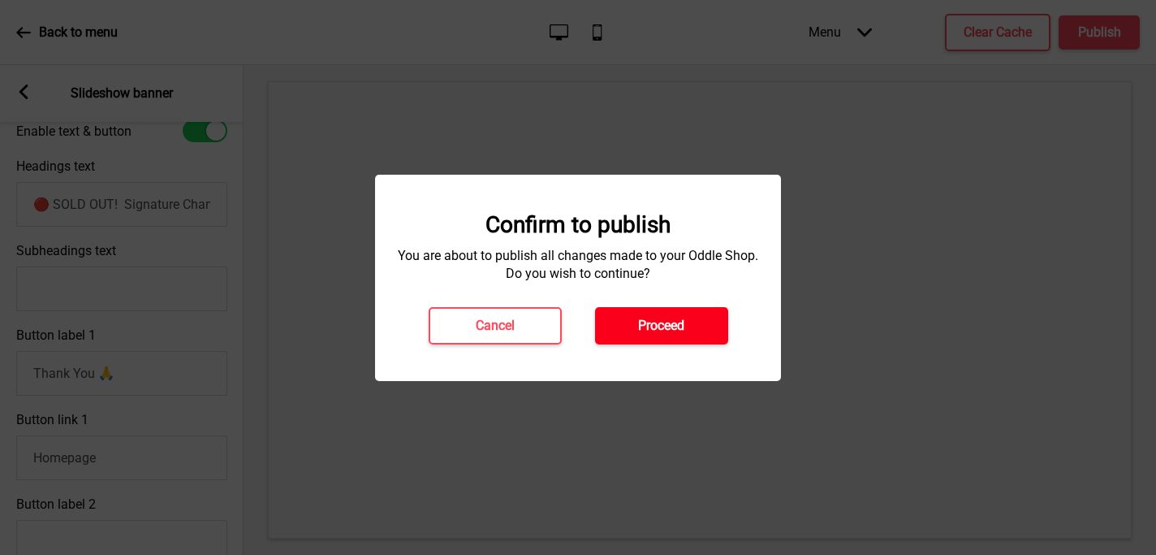
click at [641, 332] on h4 "Proceed" at bounding box center [661, 326] width 46 height 18
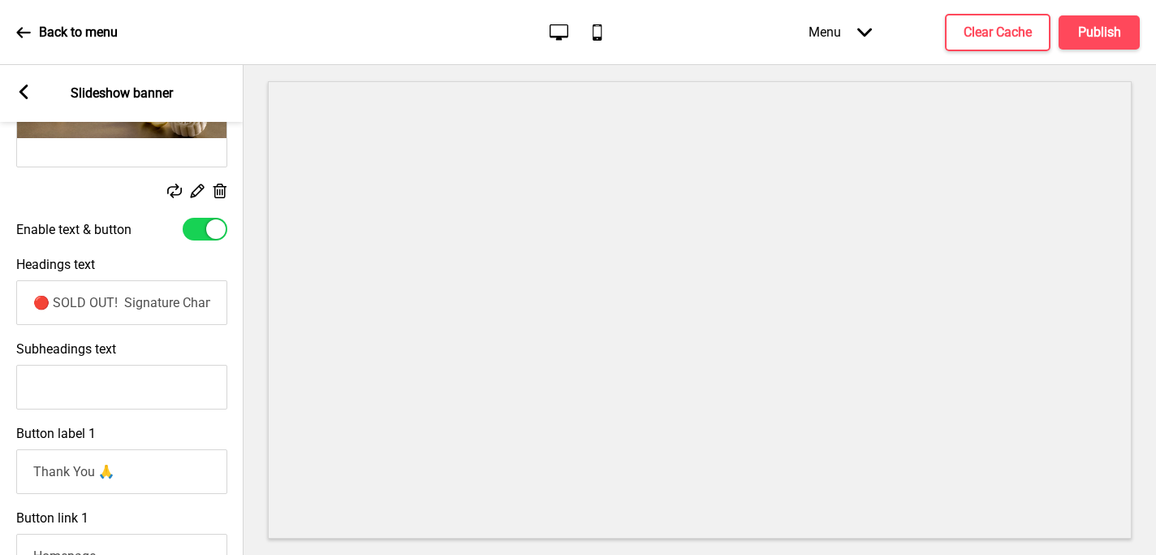
scroll to position [589, 0]
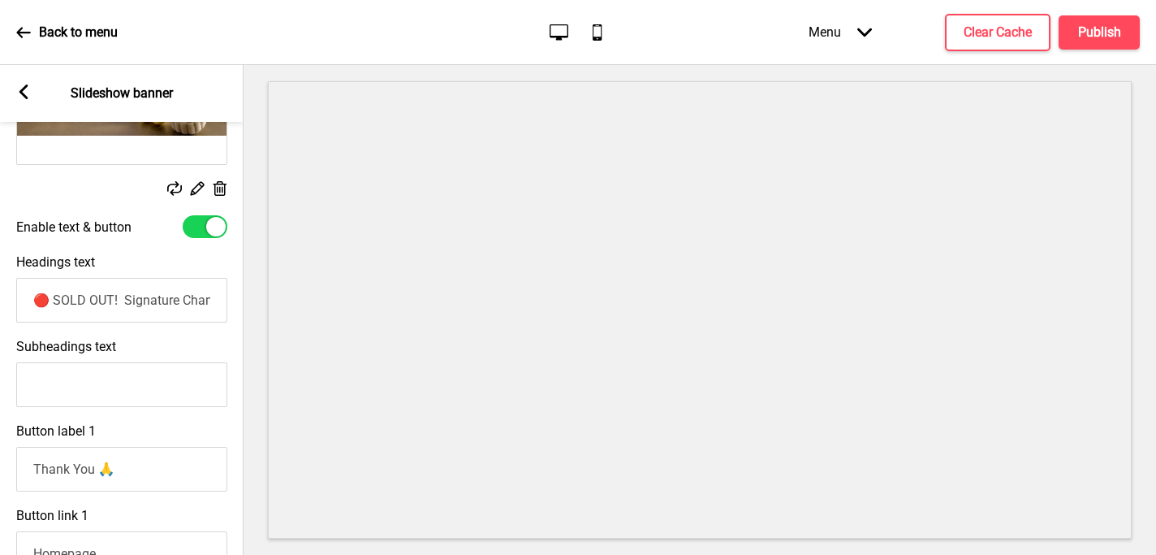
click at [131, 298] on input "🔴 SOLD OUT! Signature Champagne Truffle and Ganache Mini Snowskin Mooncake (Con…" at bounding box center [121, 300] width 211 height 45
click at [43, 34] on p "Back to menu" at bounding box center [78, 33] width 79 height 18
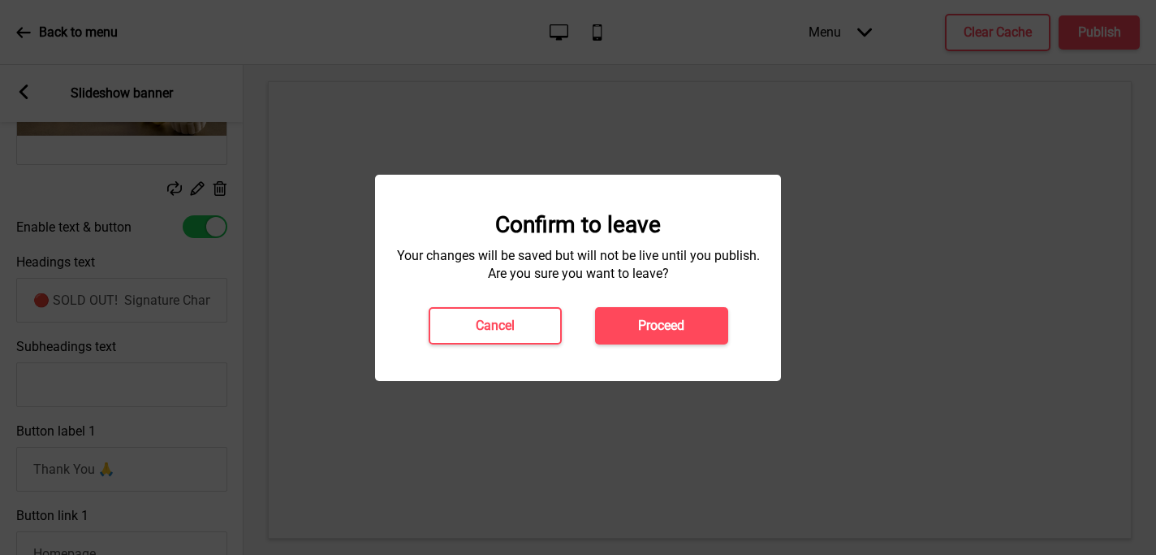
click at [652, 312] on button "Proceed" at bounding box center [661, 325] width 133 height 37
